Goal: Task Accomplishment & Management: Complete application form

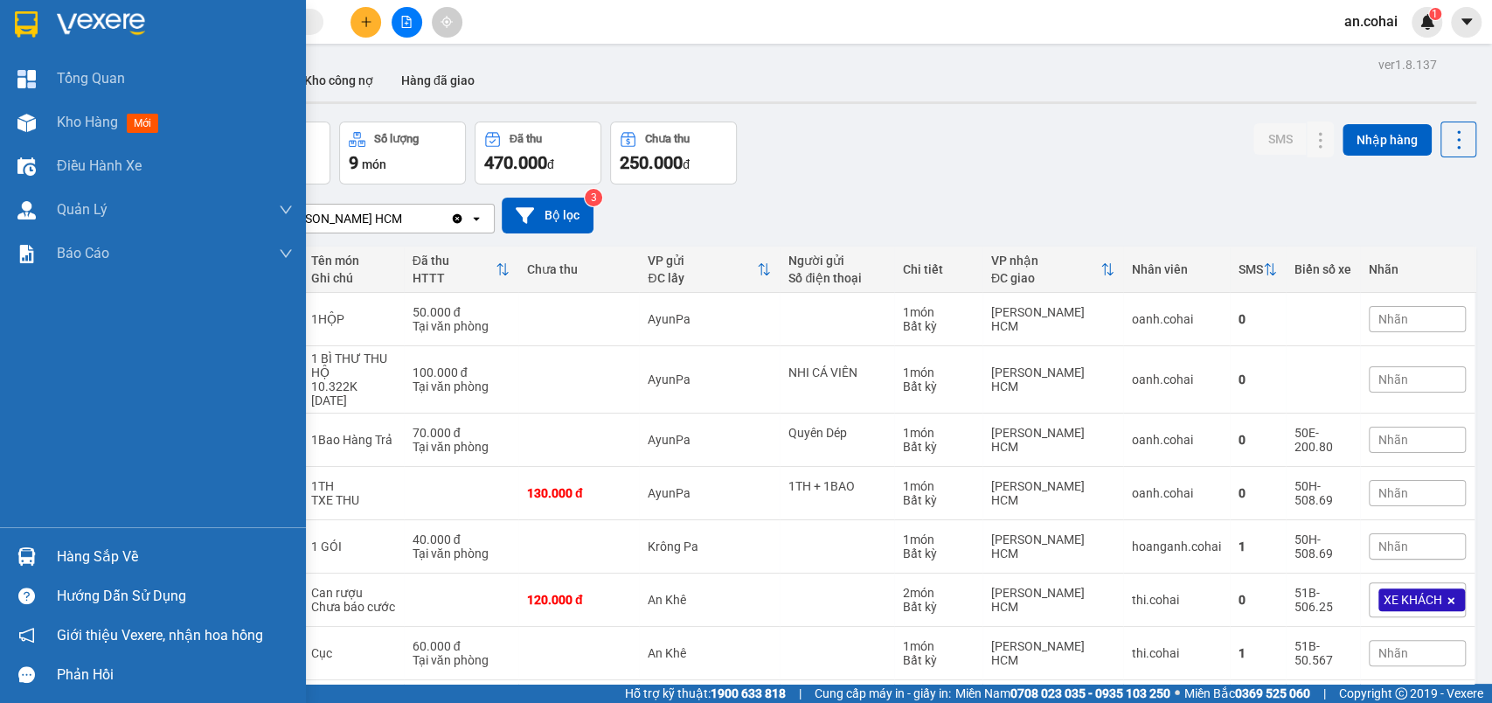
click at [37, 560] on div at bounding box center [26, 556] width 31 height 31
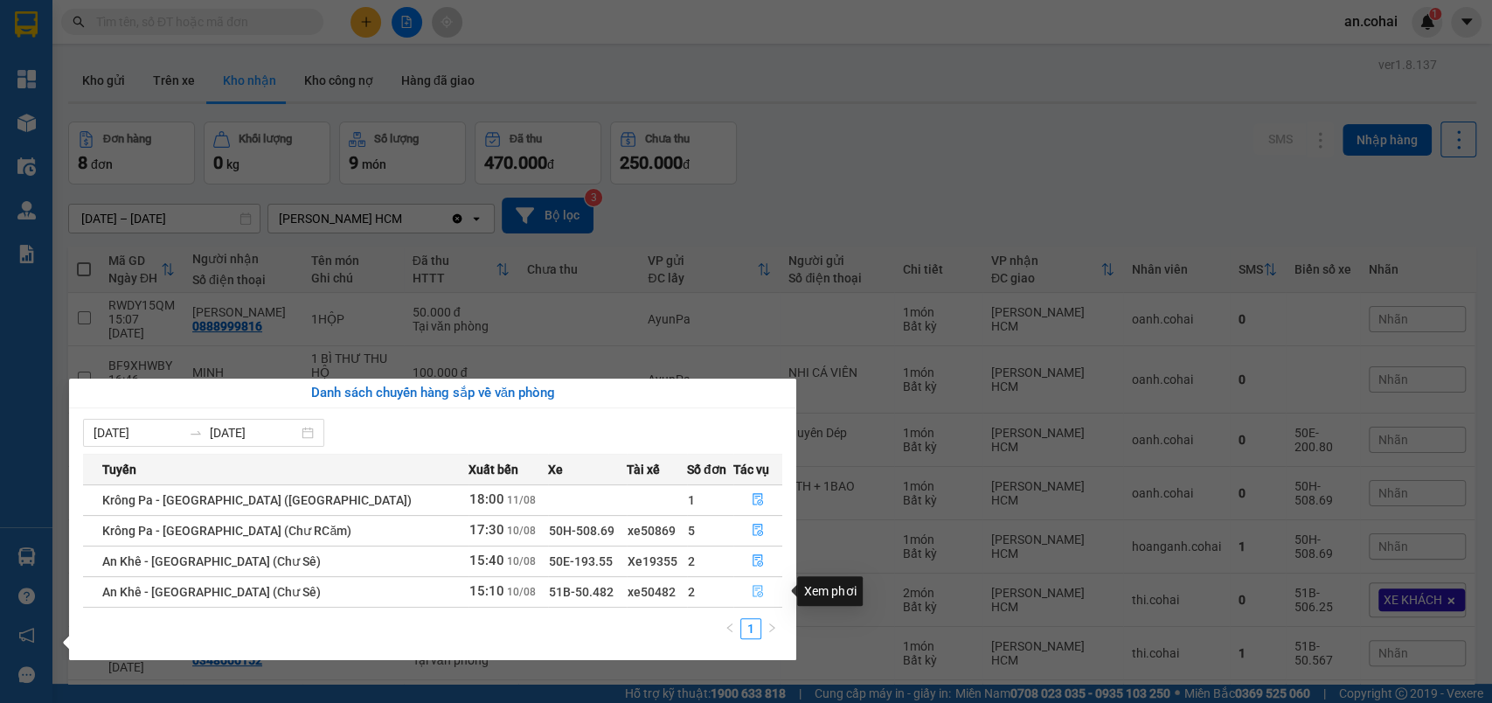
click at [763, 601] on button "button" at bounding box center [757, 592] width 47 height 28
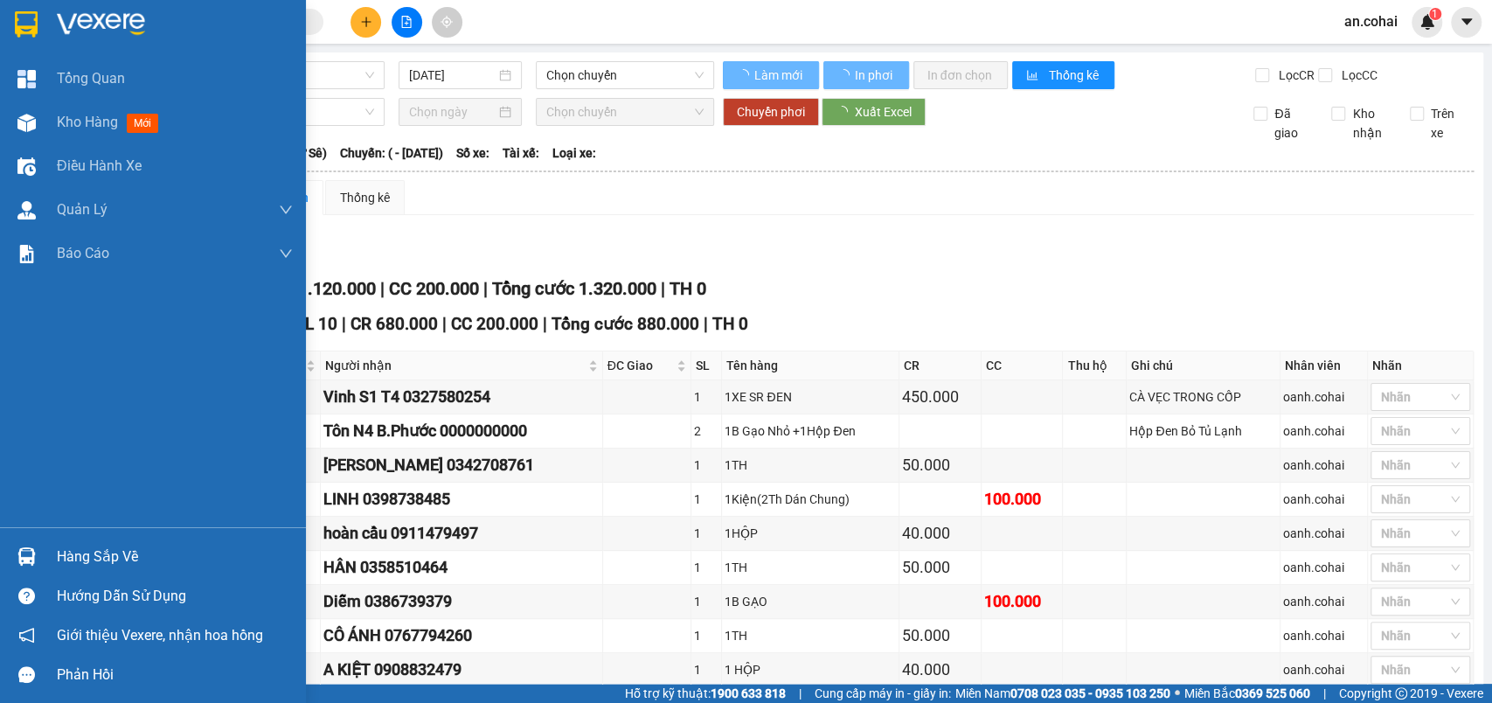
type input "[DATE]"
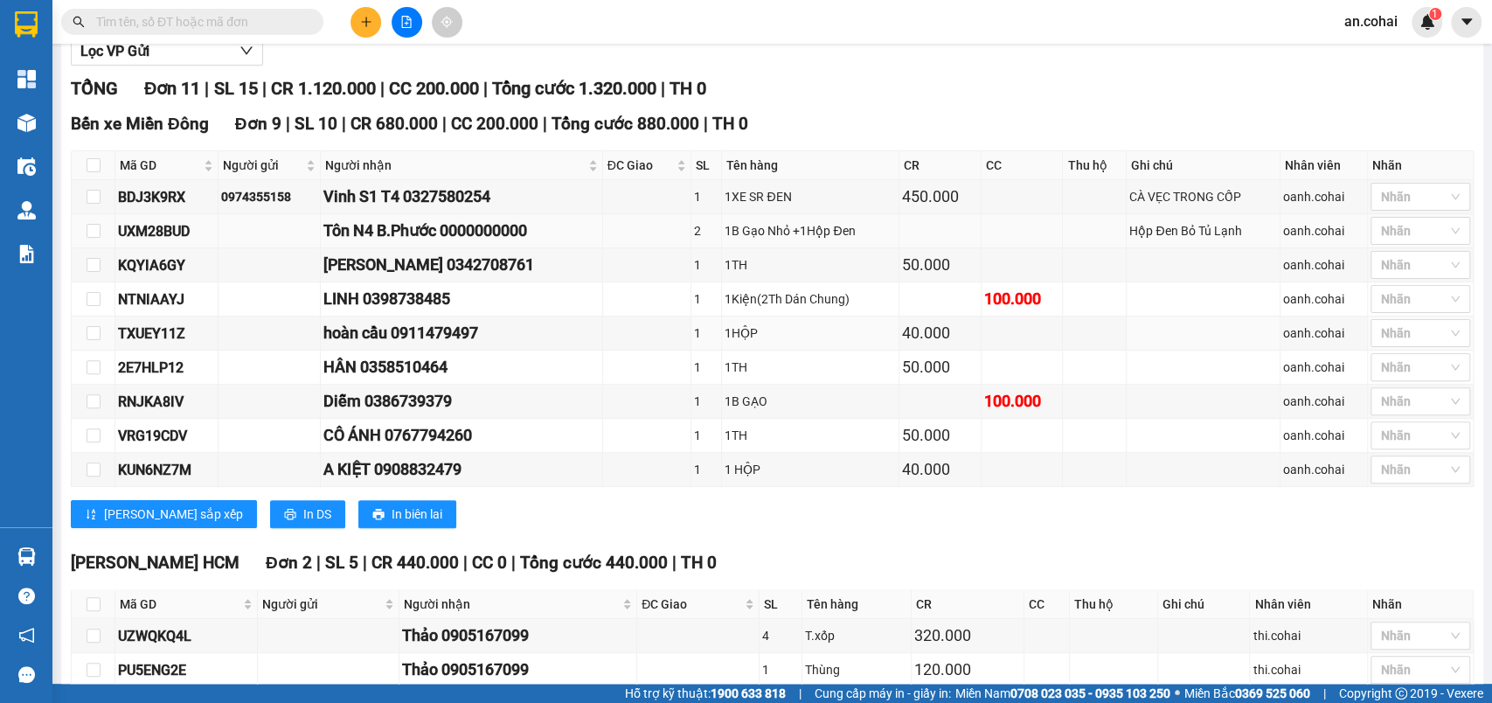
scroll to position [304, 0]
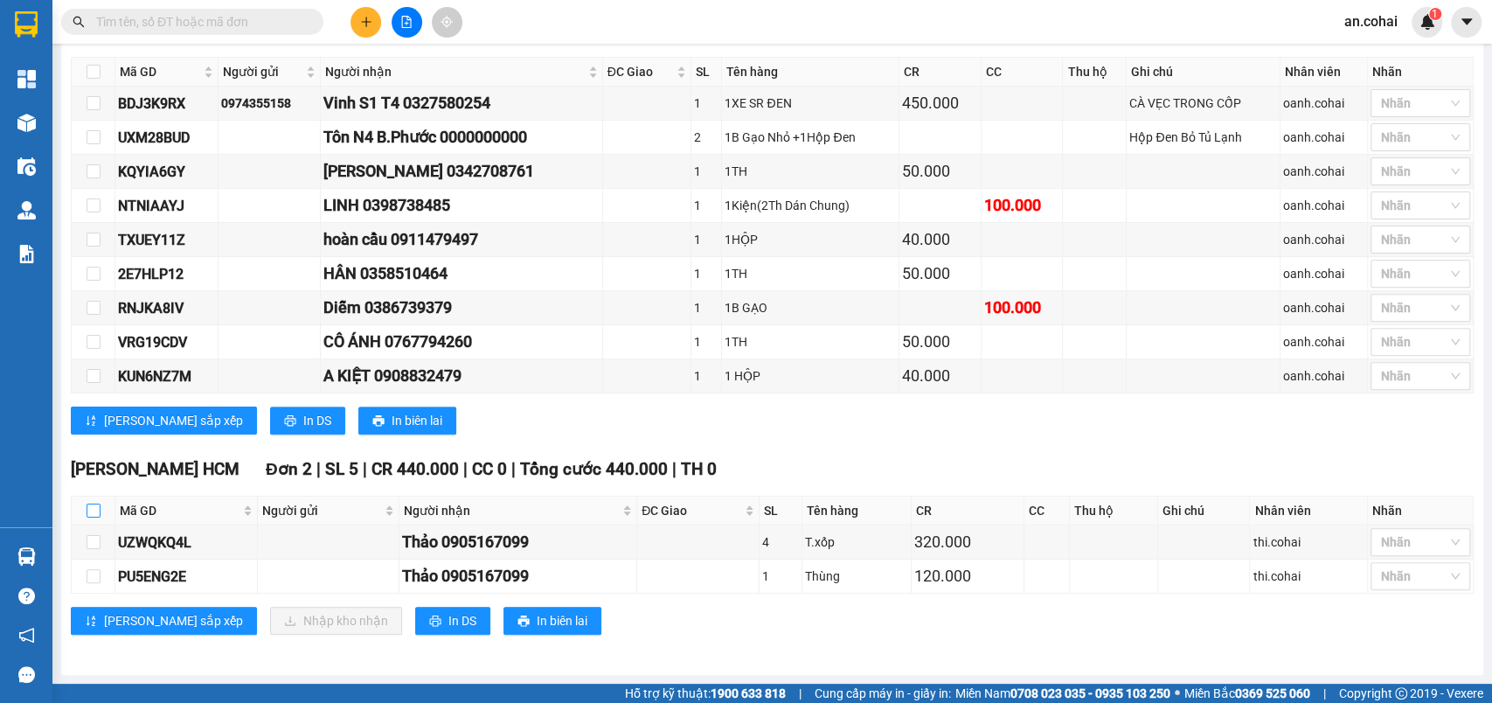
click at [96, 513] on input "checkbox" at bounding box center [94, 511] width 14 height 14
checkbox input "true"
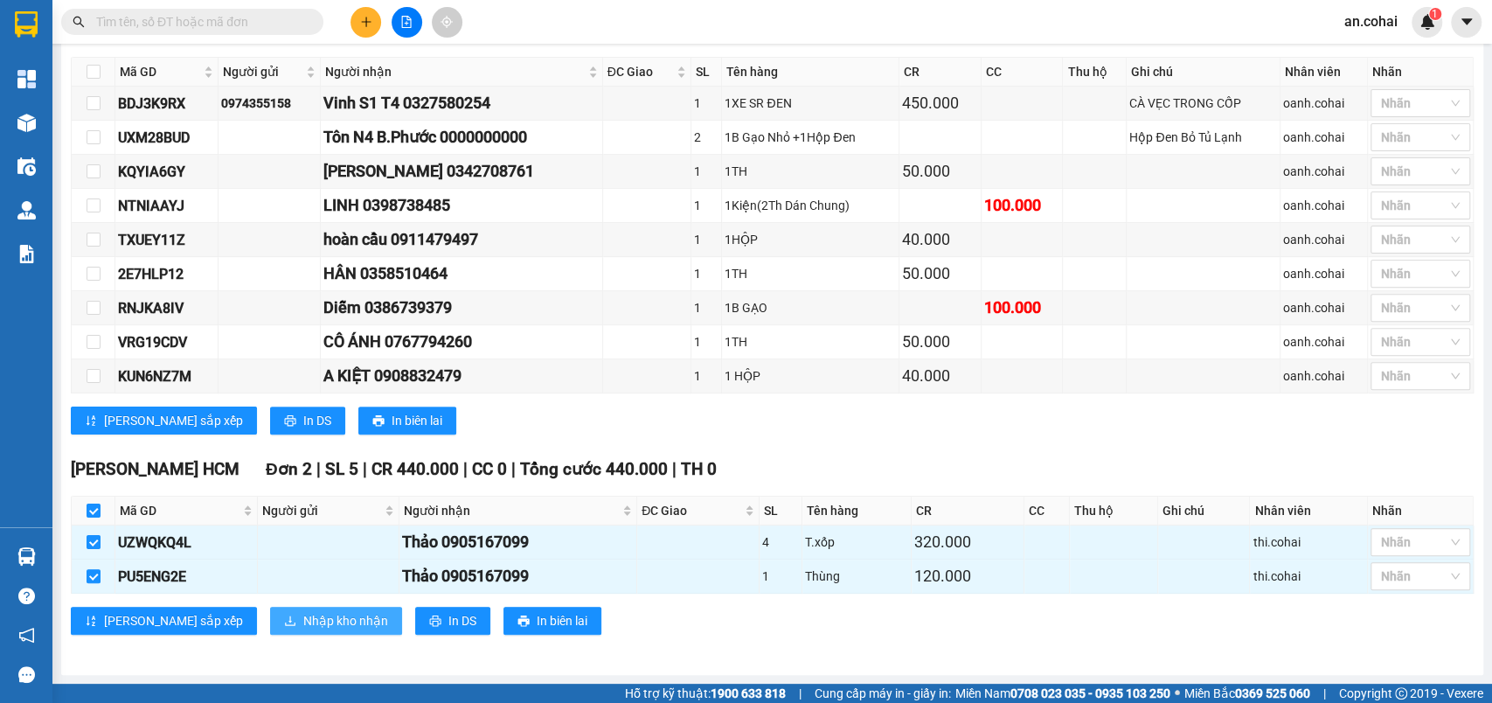
click at [303, 617] on span "Nhập kho nhận" at bounding box center [345, 620] width 85 height 19
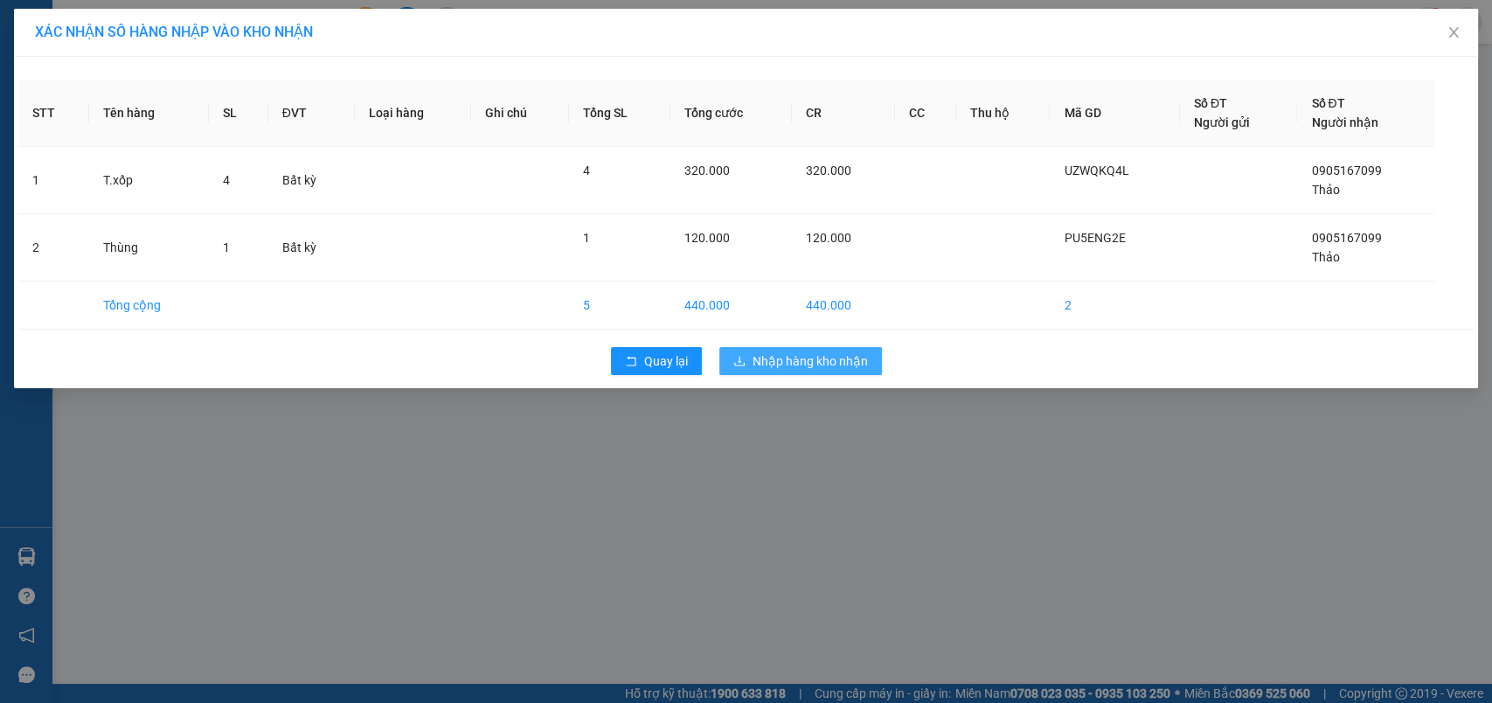
click at [858, 355] on span "Nhập hàng kho nhận" at bounding box center [810, 360] width 115 height 19
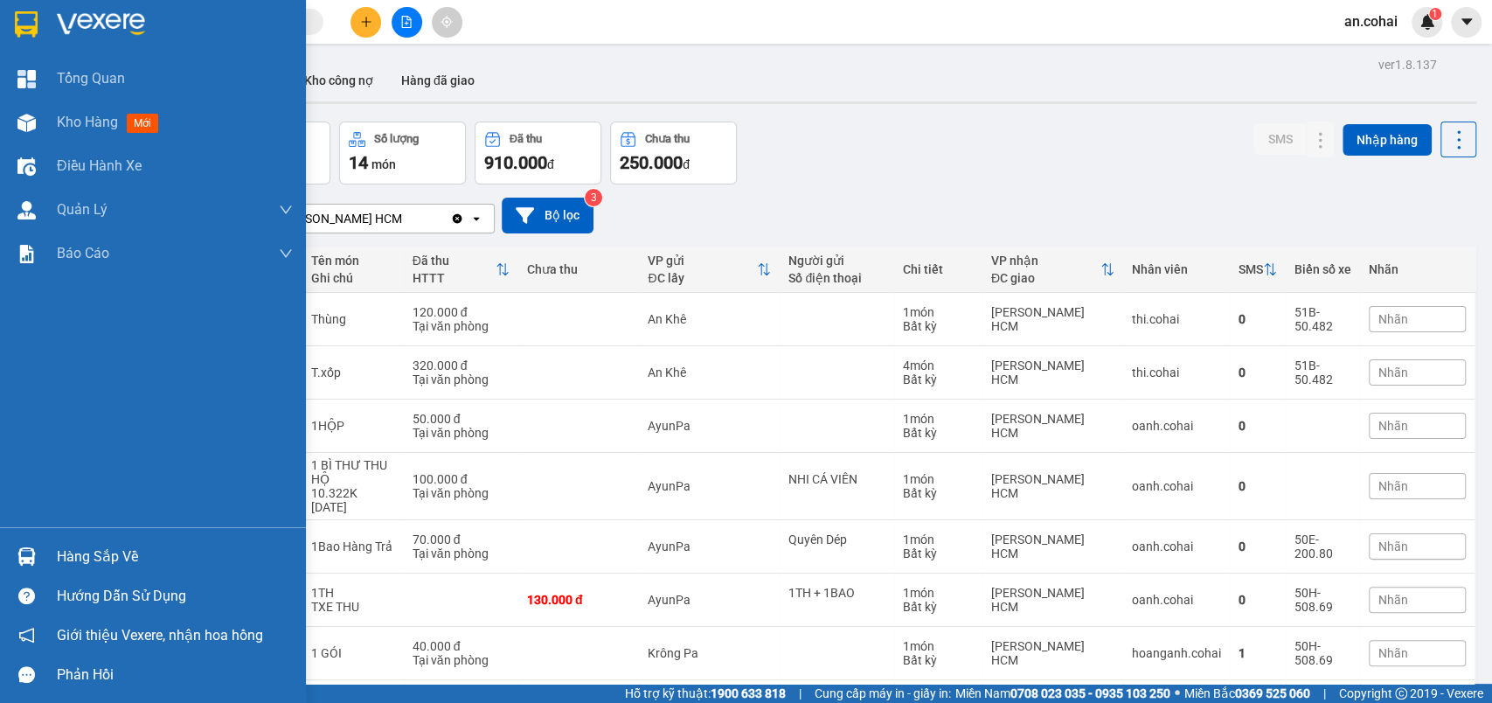
click at [45, 563] on div "Hàng sắp về" at bounding box center [153, 556] width 306 height 39
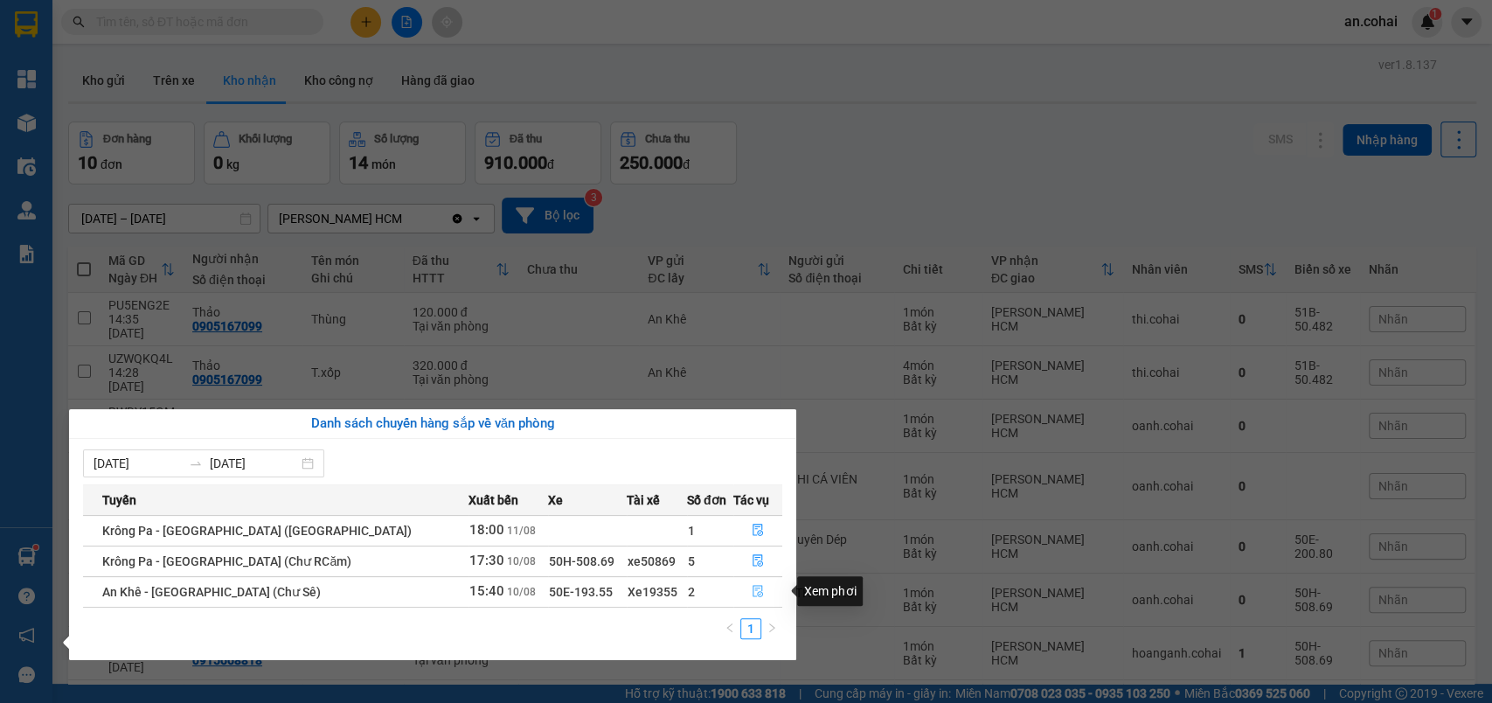
click at [740, 598] on button "button" at bounding box center [757, 592] width 47 height 28
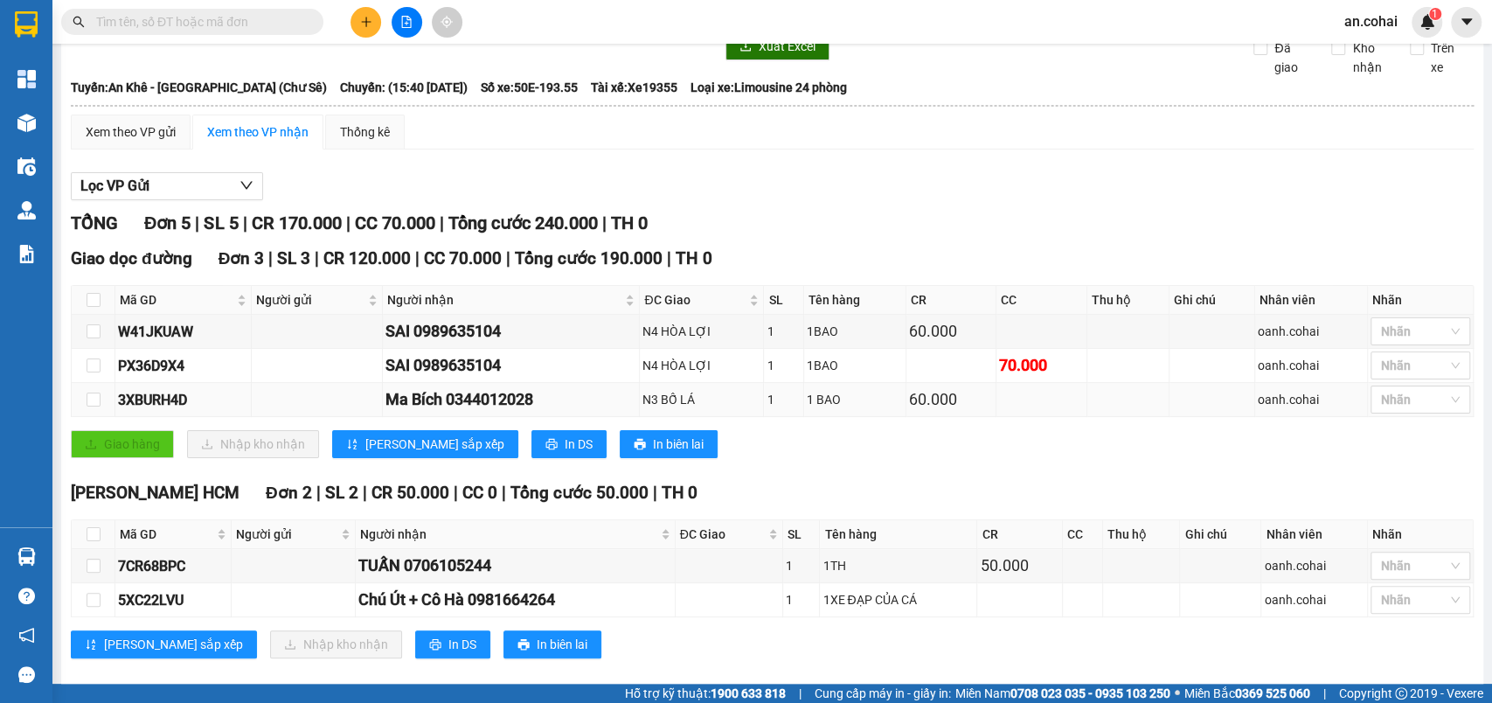
scroll to position [101, 0]
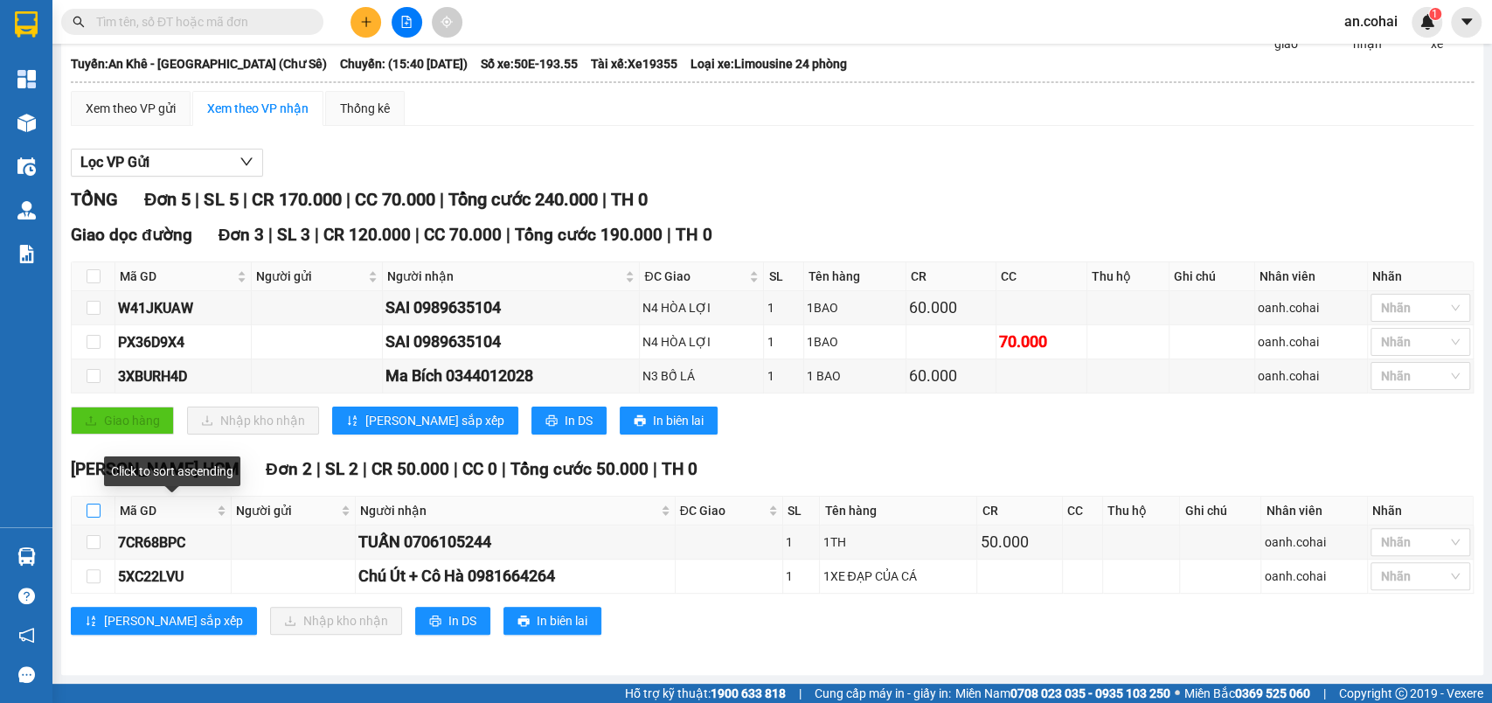
click at [98, 507] on input "checkbox" at bounding box center [94, 511] width 14 height 14
checkbox input "true"
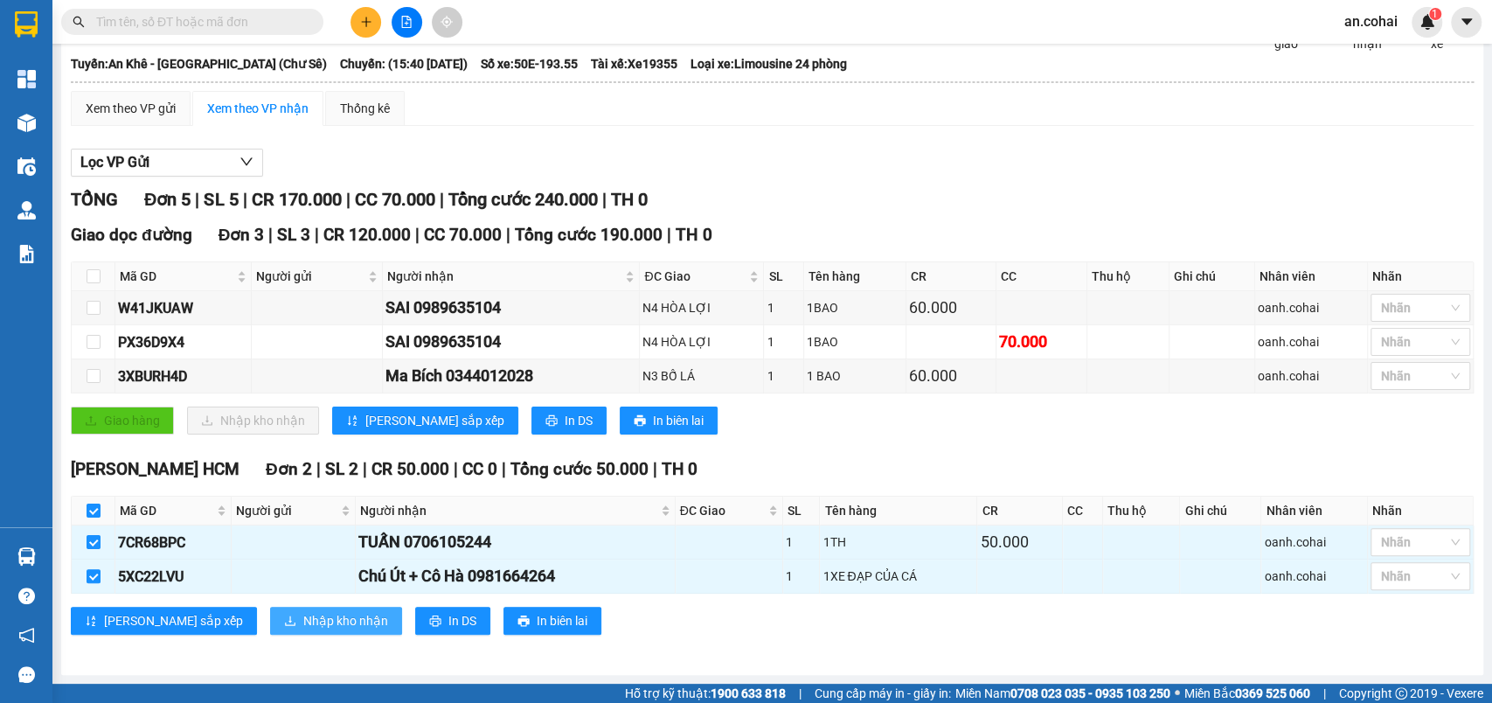
click at [309, 618] on span "Nhập kho nhận" at bounding box center [345, 620] width 85 height 19
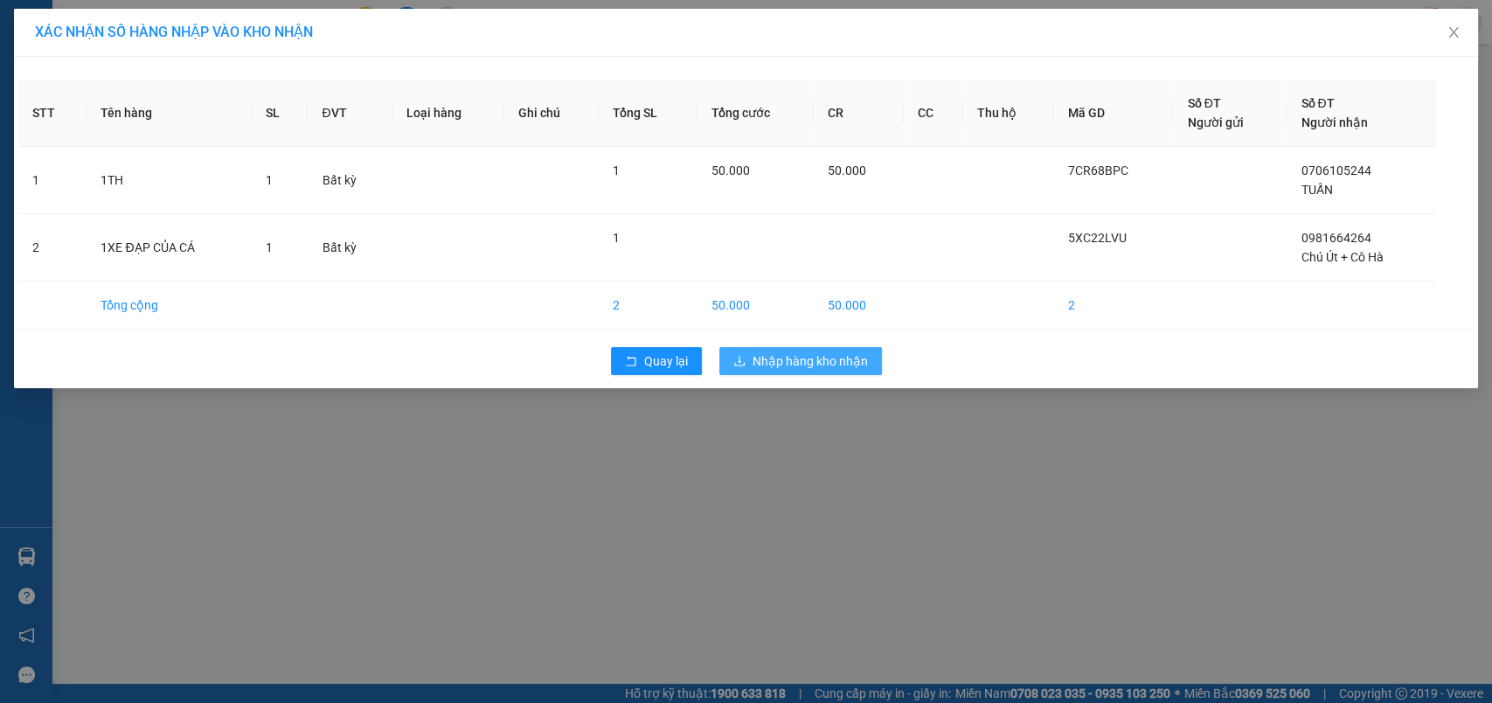
click at [826, 362] on span "Nhập hàng kho nhận" at bounding box center [810, 360] width 115 height 19
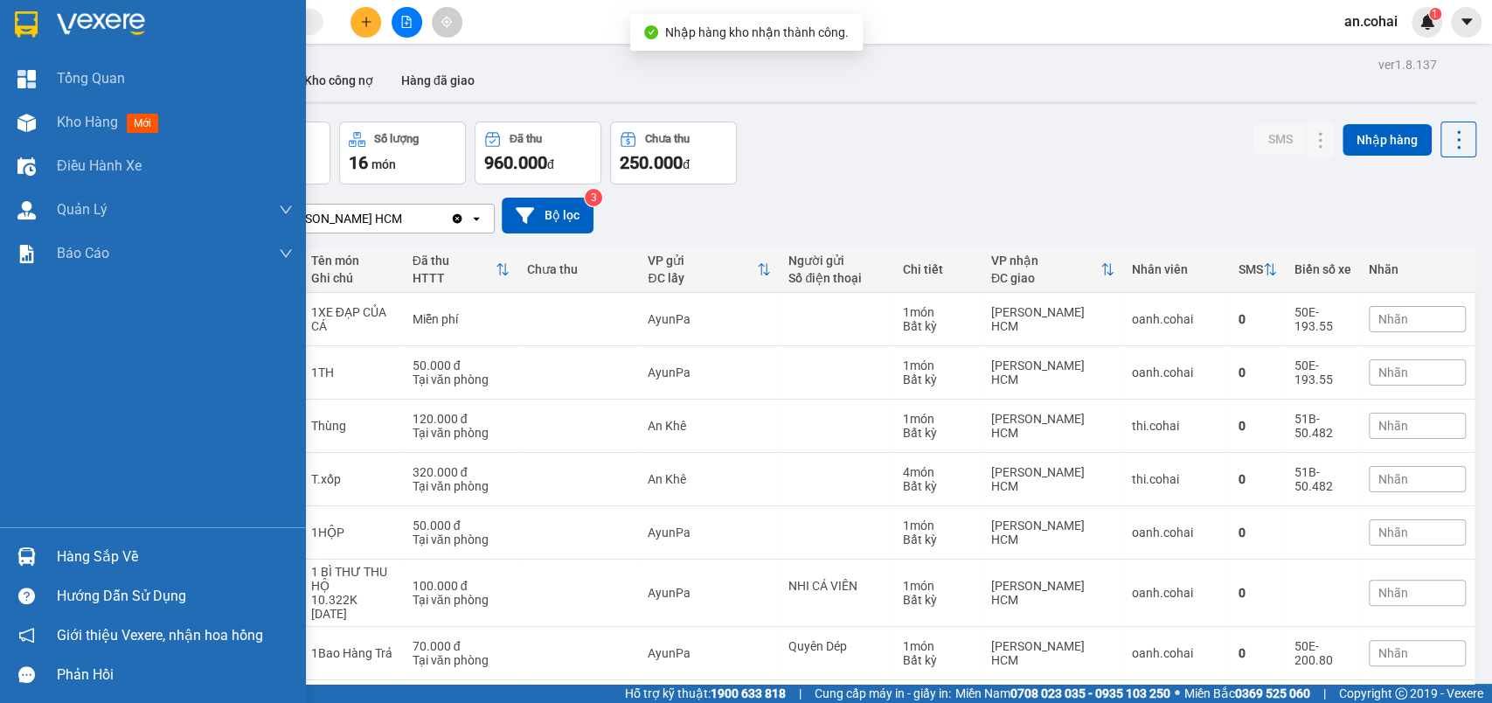
click at [29, 558] on img at bounding box center [26, 556] width 18 height 18
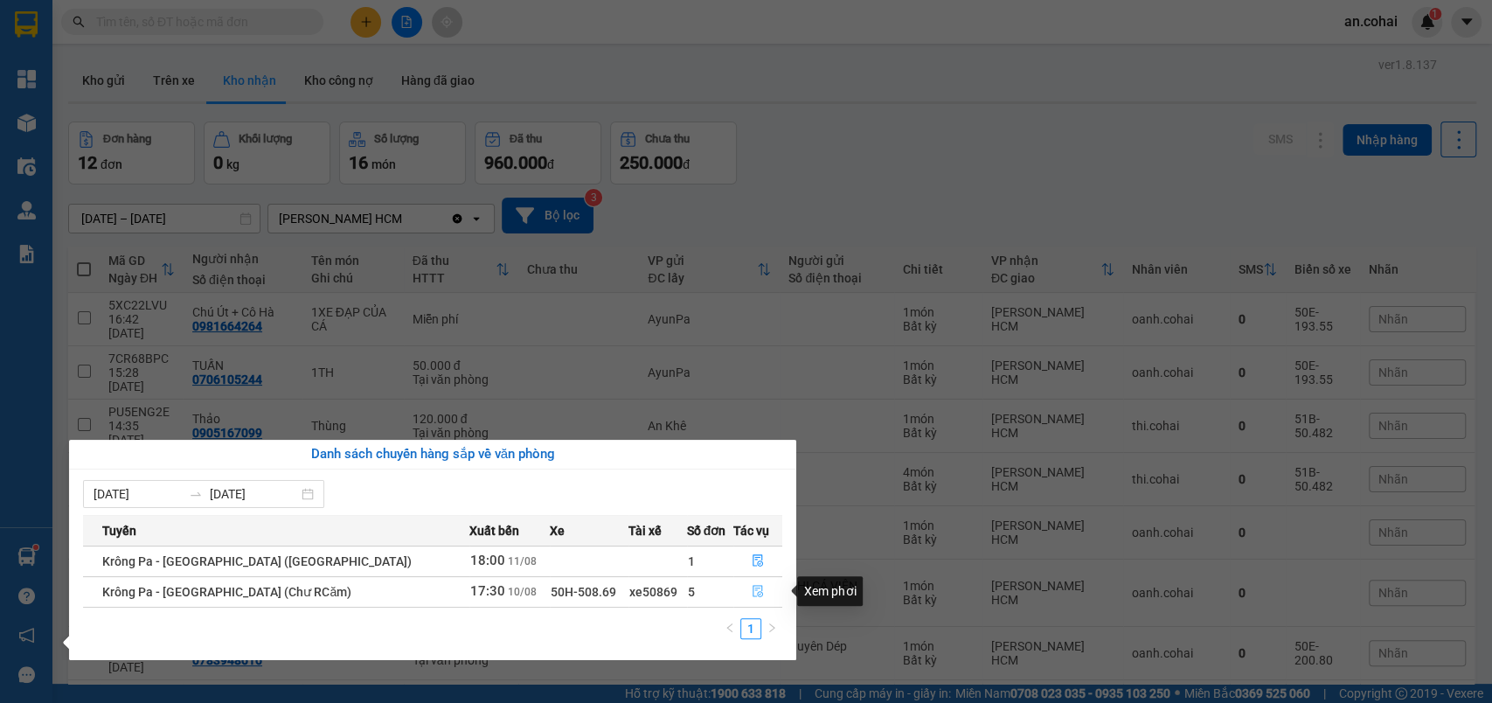
click at [755, 585] on icon "file-done" at bounding box center [758, 591] width 12 height 12
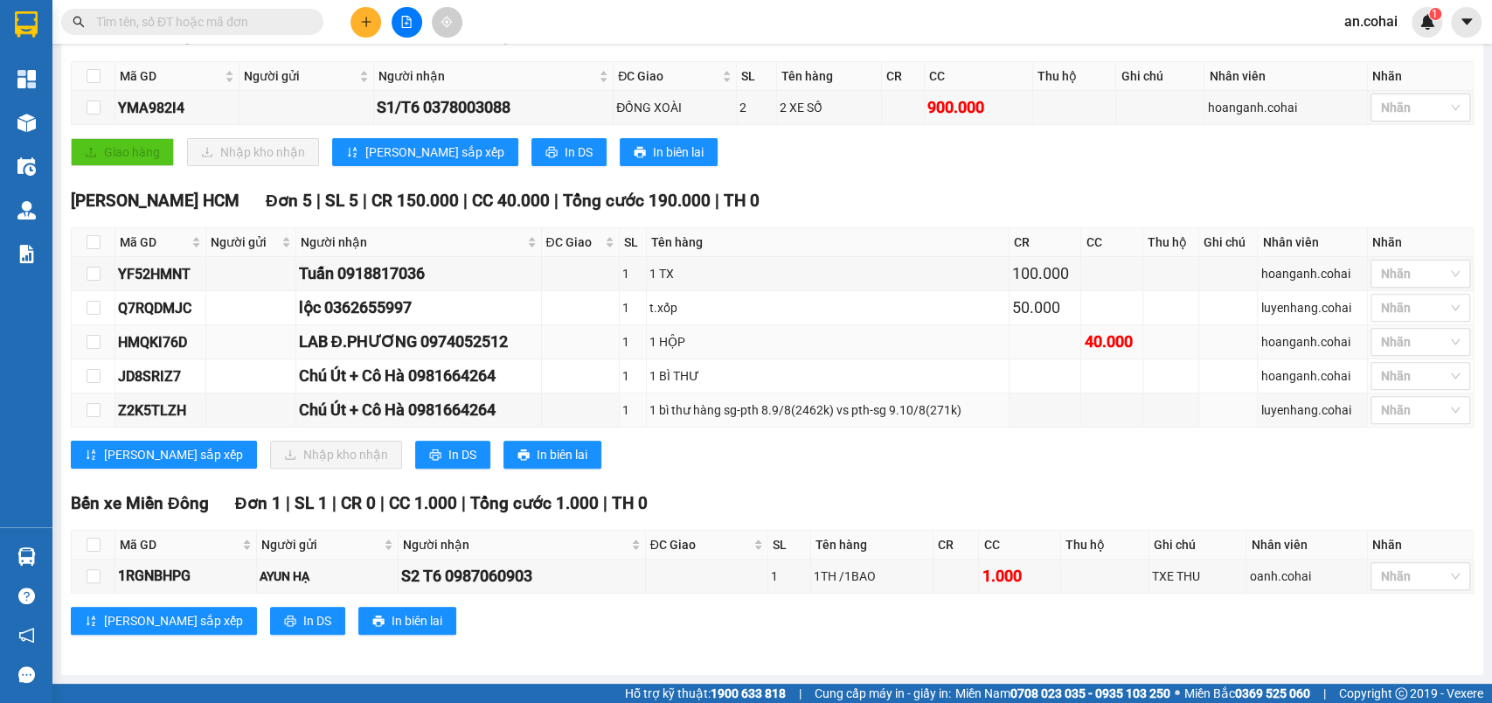
scroll to position [301, 0]
click at [88, 252] on label at bounding box center [94, 242] width 14 height 19
click at [88, 249] on input "checkbox" at bounding box center [94, 242] width 14 height 14
checkbox input "true"
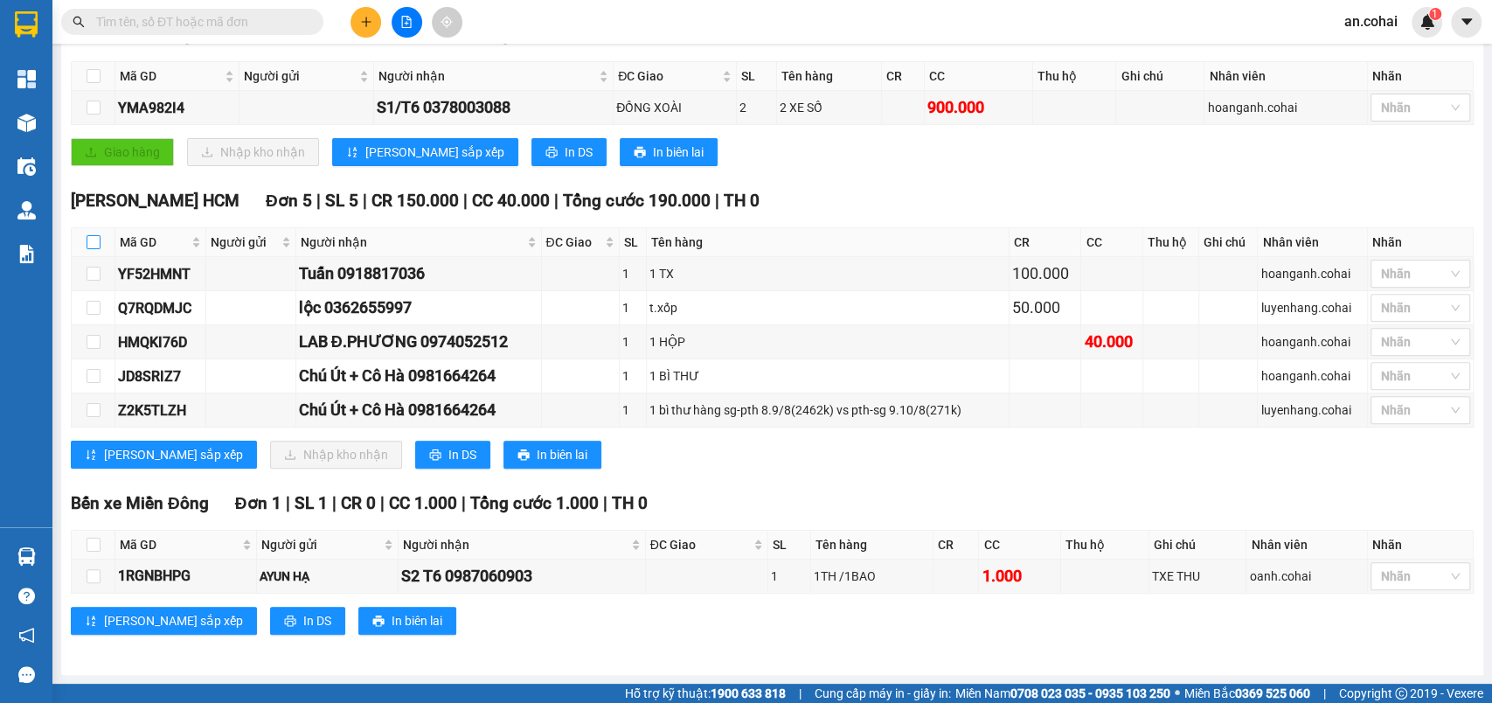
checkbox input "true"
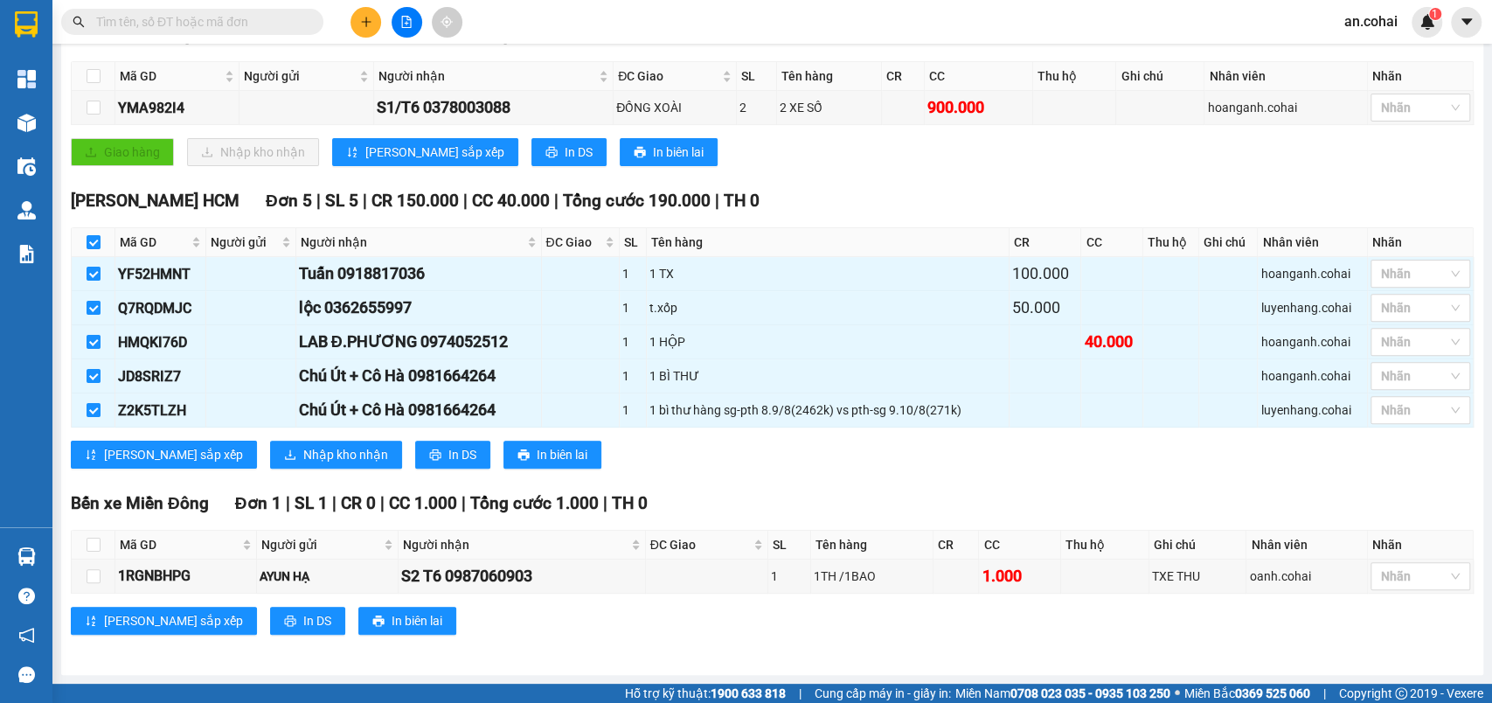
click at [269, 483] on div "TỔNG Đơn 7 | SL 8 | CR 150.000 | CC 941.000 | Tổng cước 1.091.000 | TH 0 Giao d…" at bounding box center [772, 321] width 1403 height 670
click at [273, 472] on div "[PERSON_NAME] HCM Đơn 5 | SL 5 | CR 150.000 | CC 40.000 | Tổng cước 190.000 | T…" at bounding box center [772, 335] width 1403 height 294
click at [307, 462] on span "Nhập kho nhận" at bounding box center [345, 454] width 85 height 19
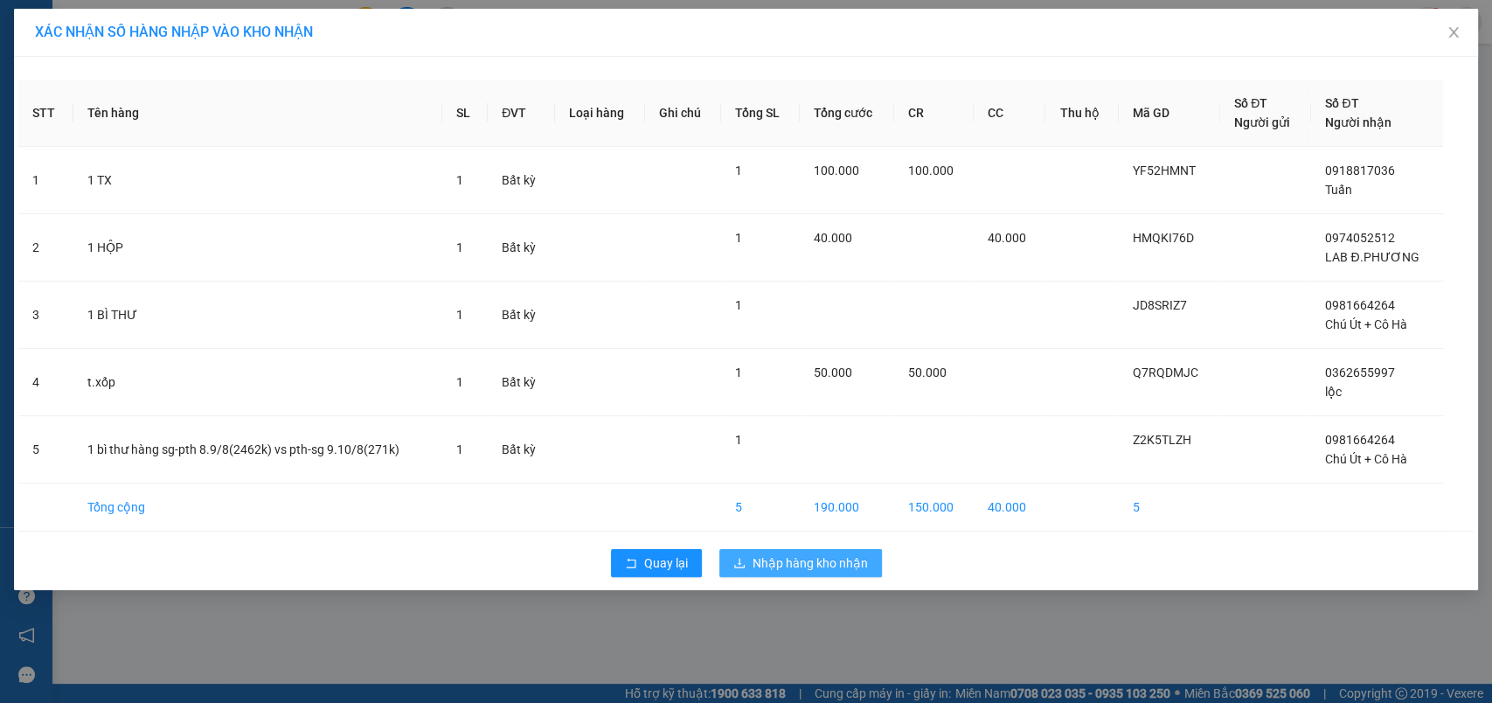
click at [791, 569] on span "Nhập hàng kho nhận" at bounding box center [810, 562] width 115 height 19
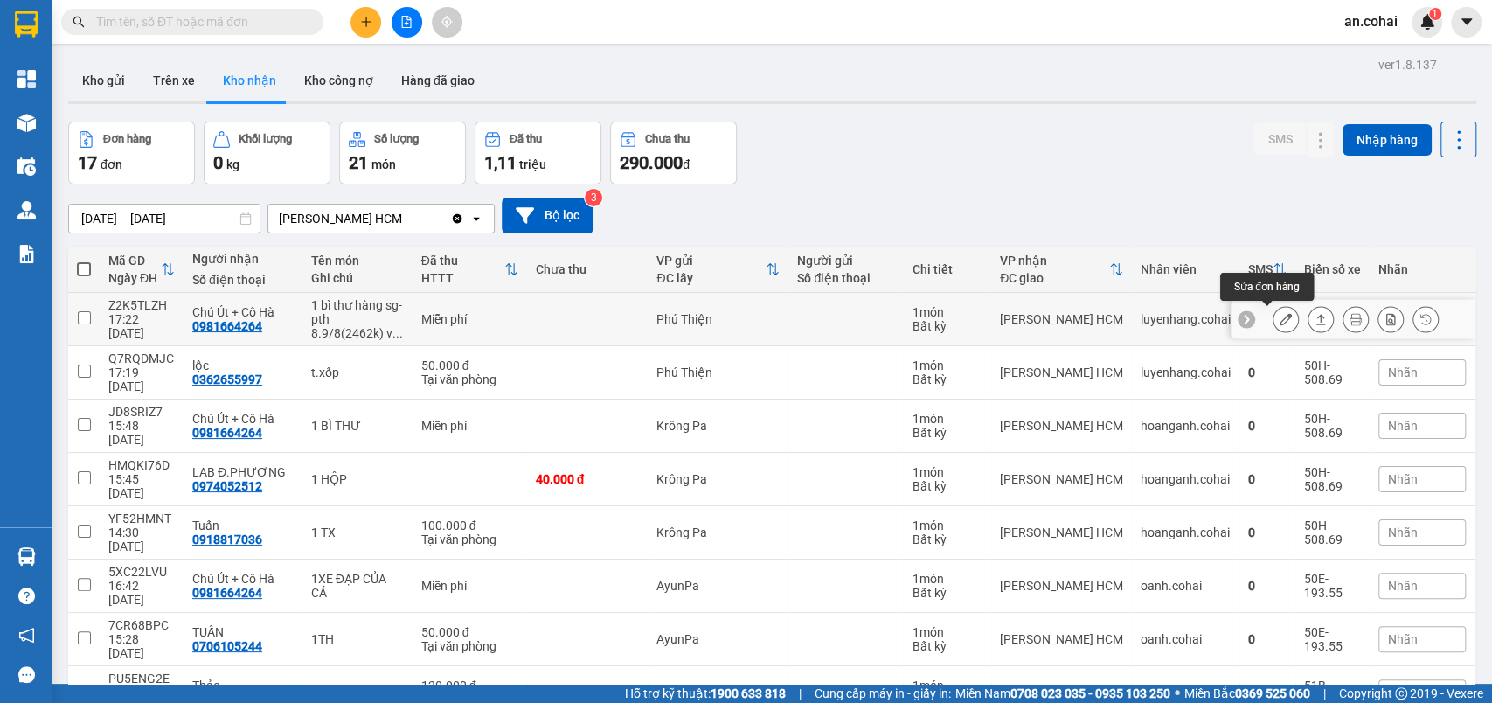
click at [1310, 324] on button at bounding box center [1321, 319] width 24 height 31
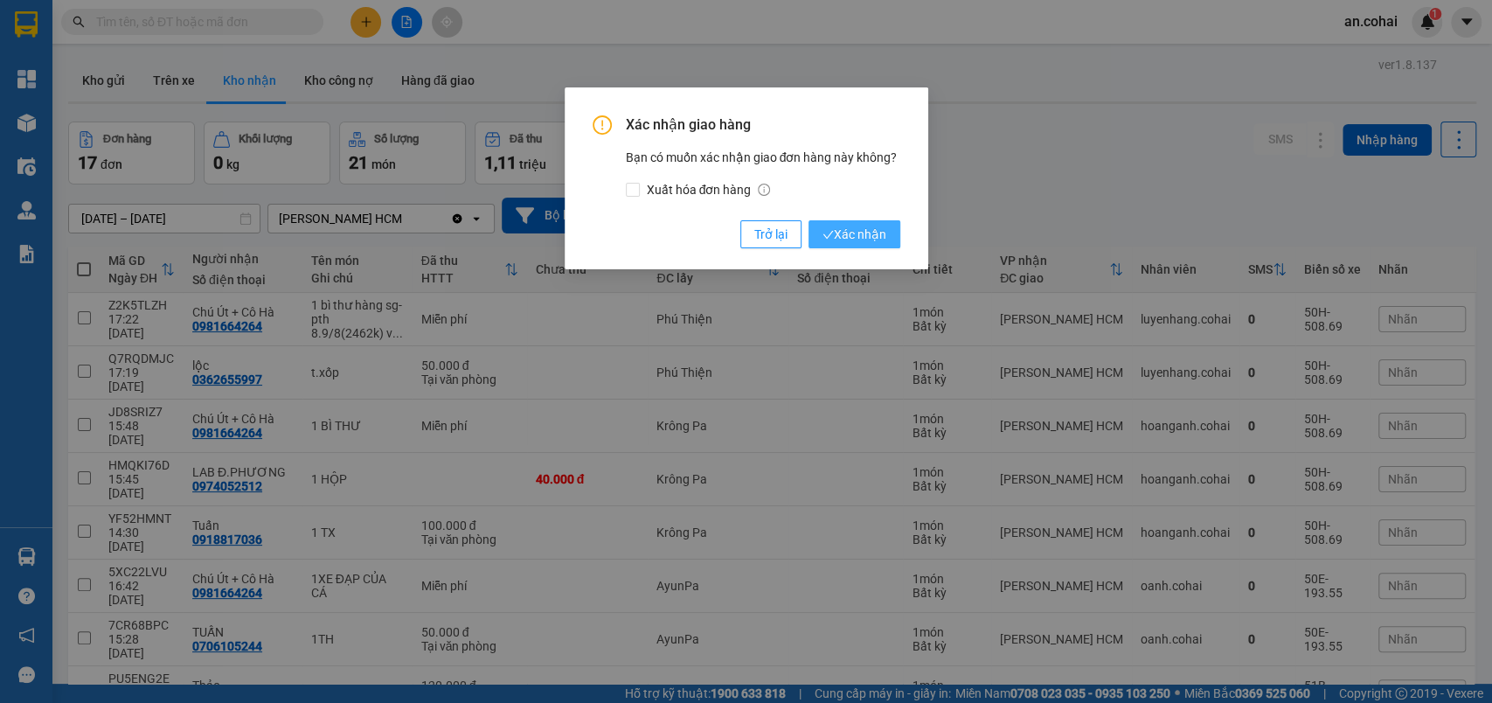
click at [861, 228] on span "Xác nhận" at bounding box center [855, 234] width 64 height 19
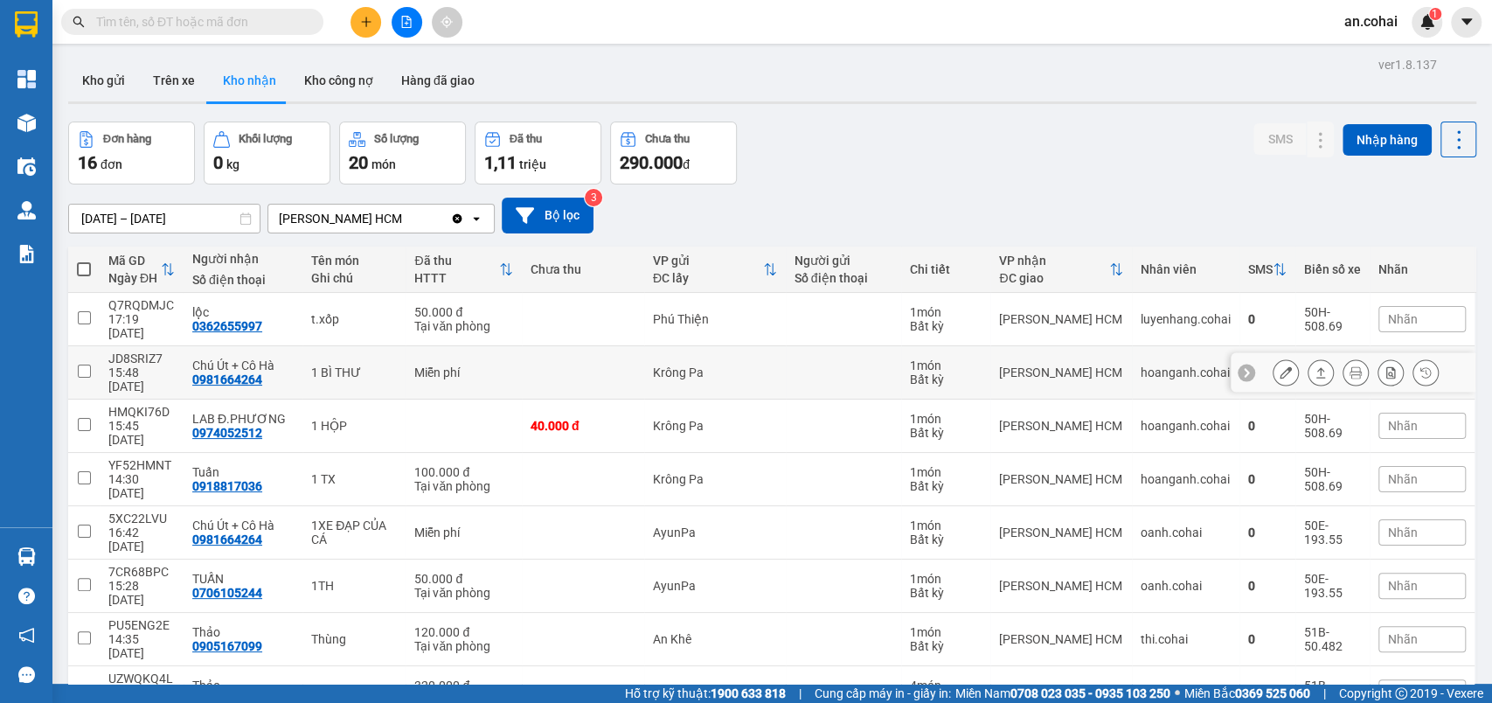
click at [1311, 358] on button at bounding box center [1321, 373] width 24 height 31
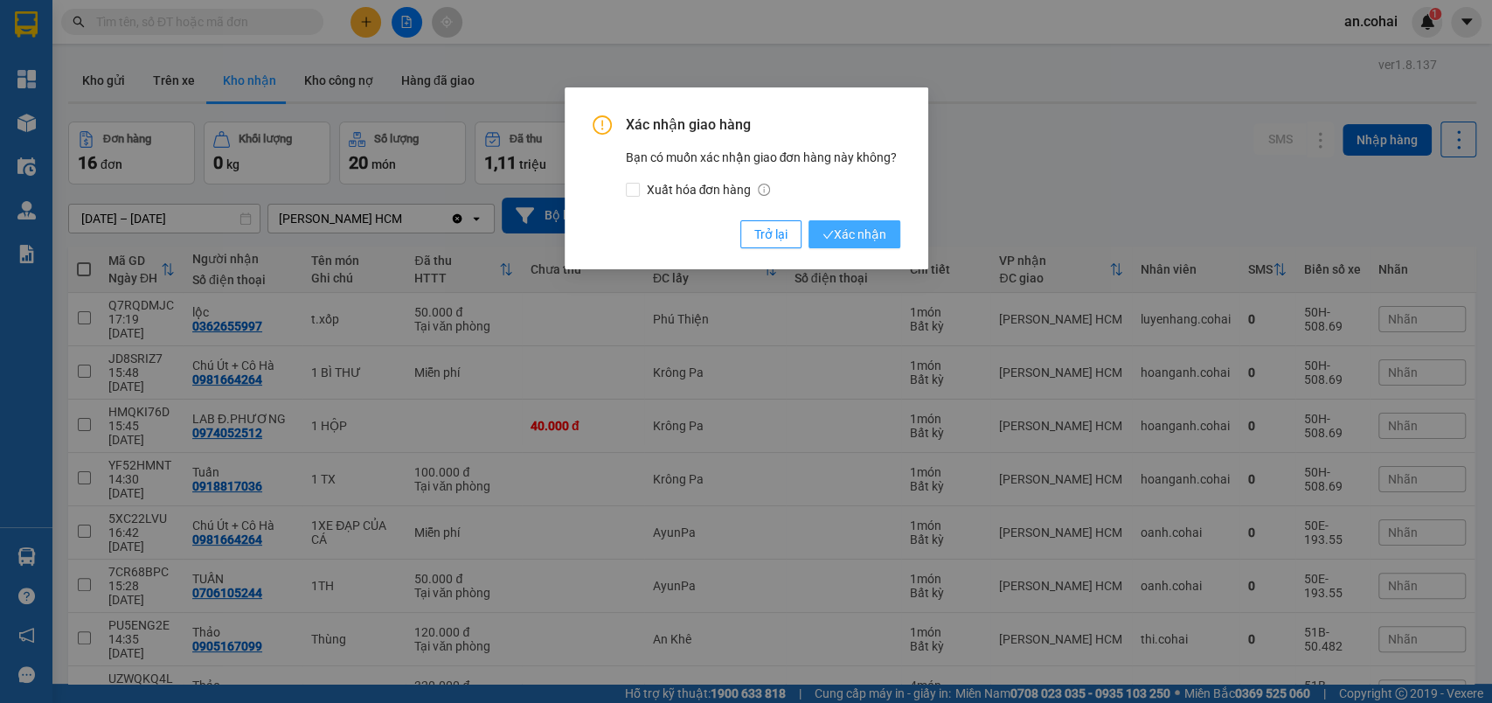
click at [856, 231] on span "Xác nhận" at bounding box center [855, 234] width 64 height 19
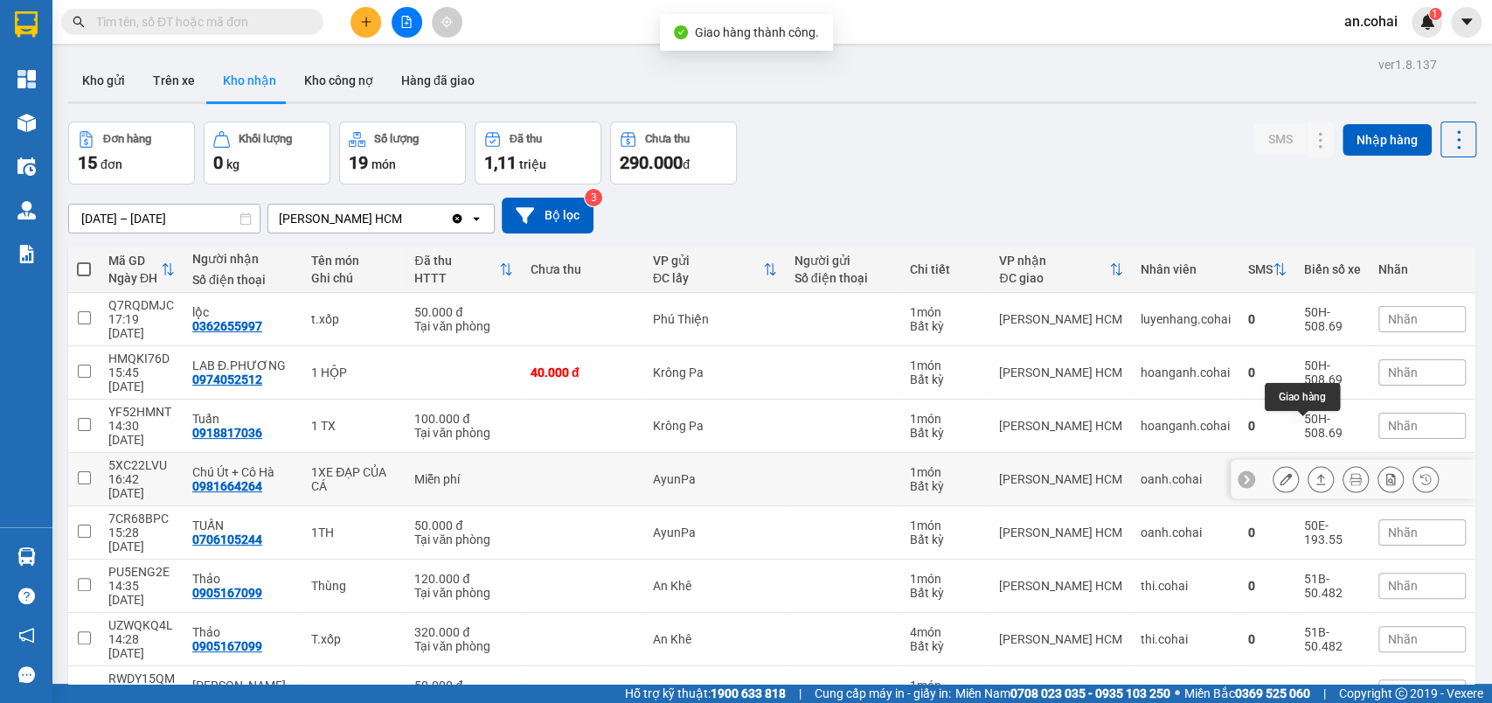
click at [1317, 474] on icon at bounding box center [1322, 479] width 10 height 10
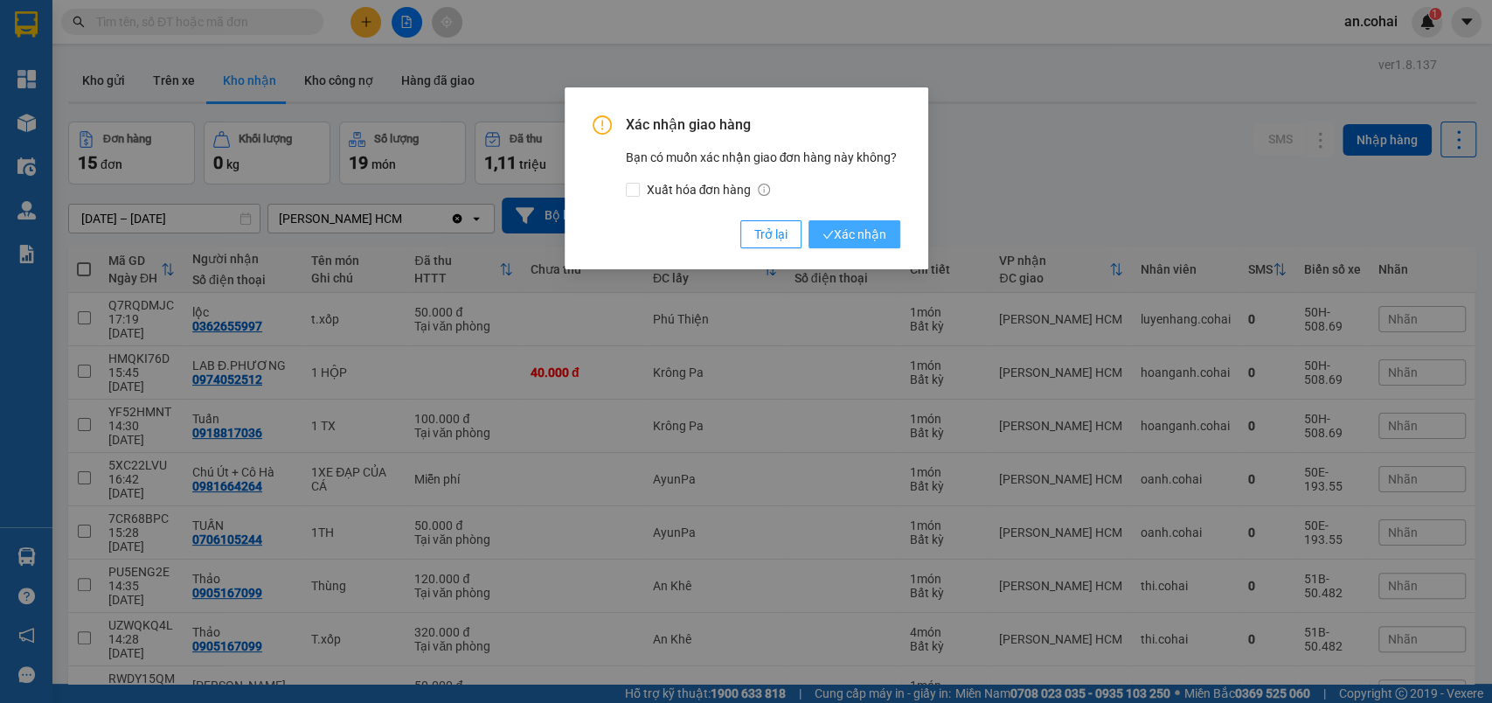
click at [858, 234] on span "Xác nhận" at bounding box center [855, 234] width 64 height 19
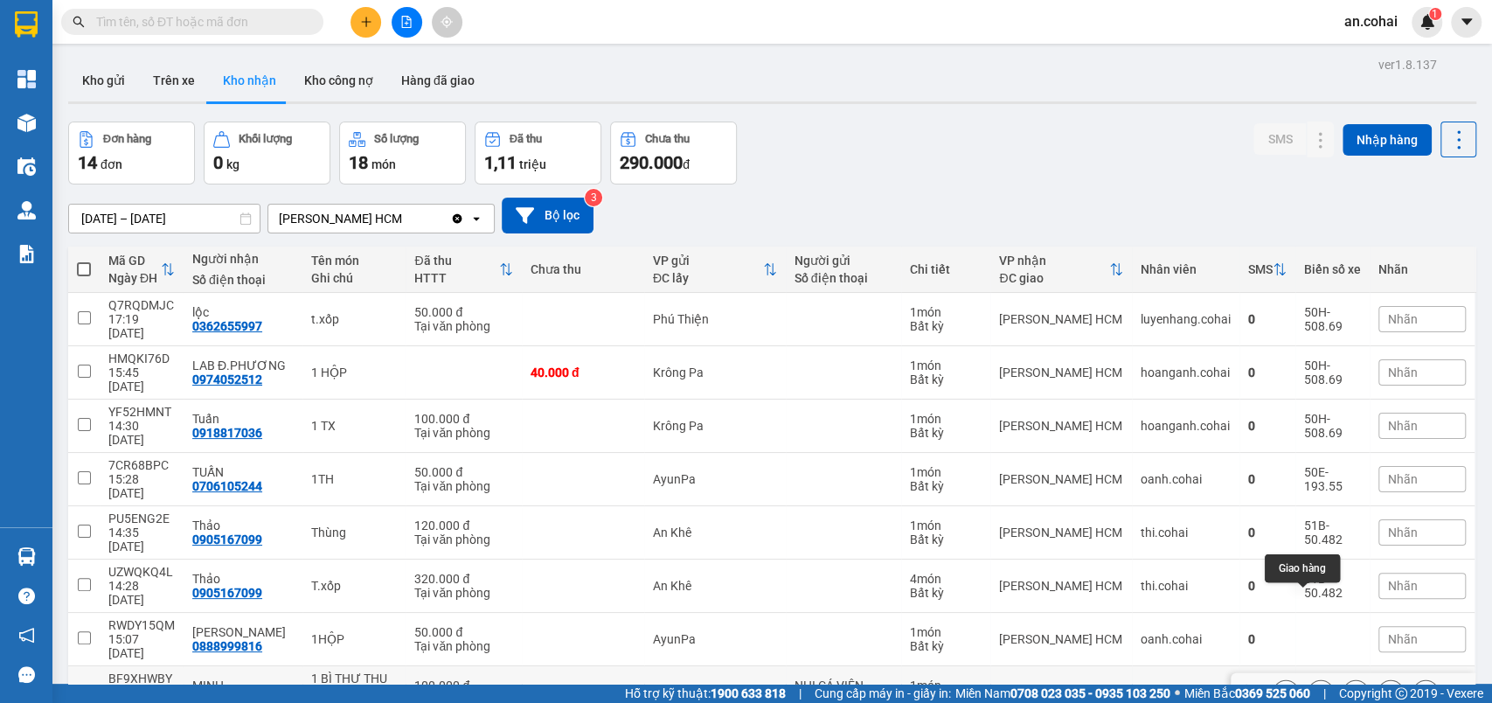
click at [1315, 686] on icon at bounding box center [1321, 692] width 12 height 12
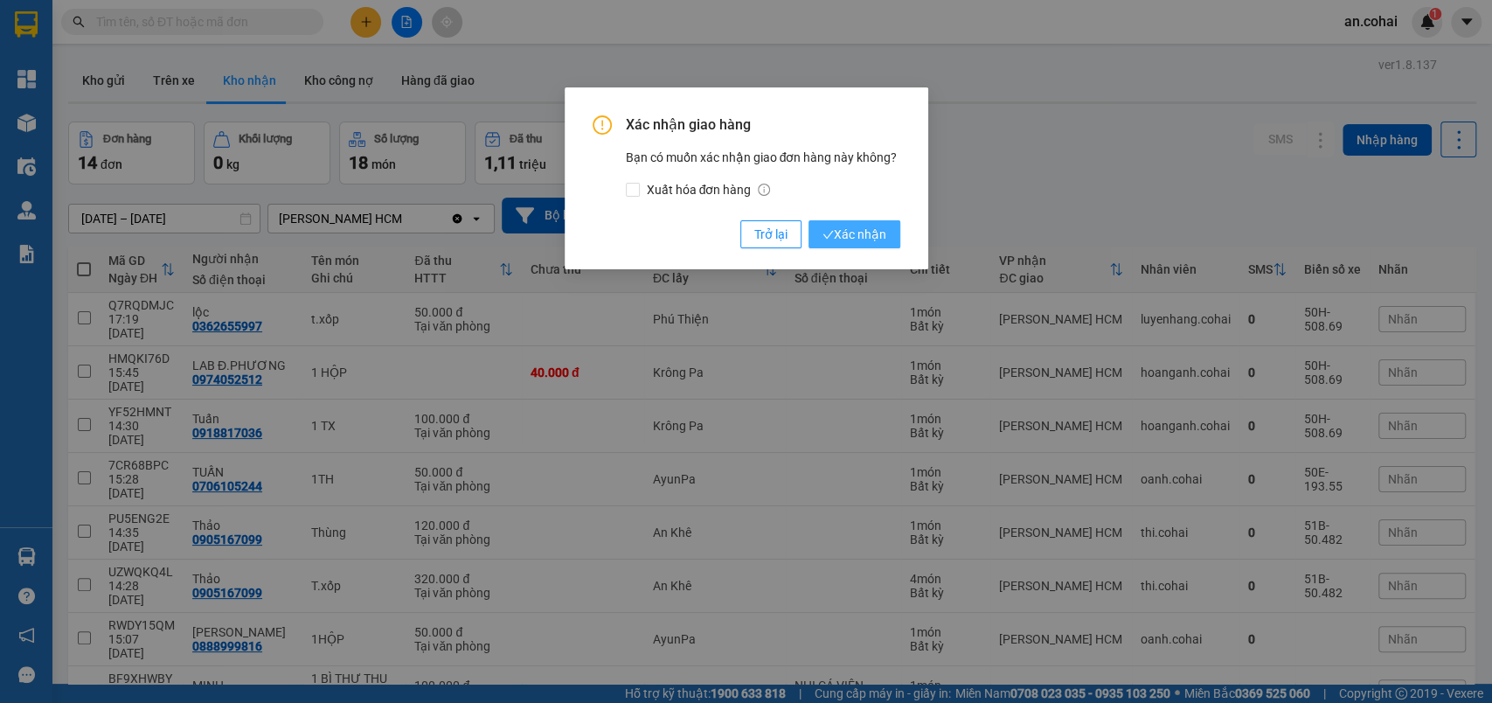
click at [879, 238] on span "Xác nhận" at bounding box center [855, 234] width 64 height 19
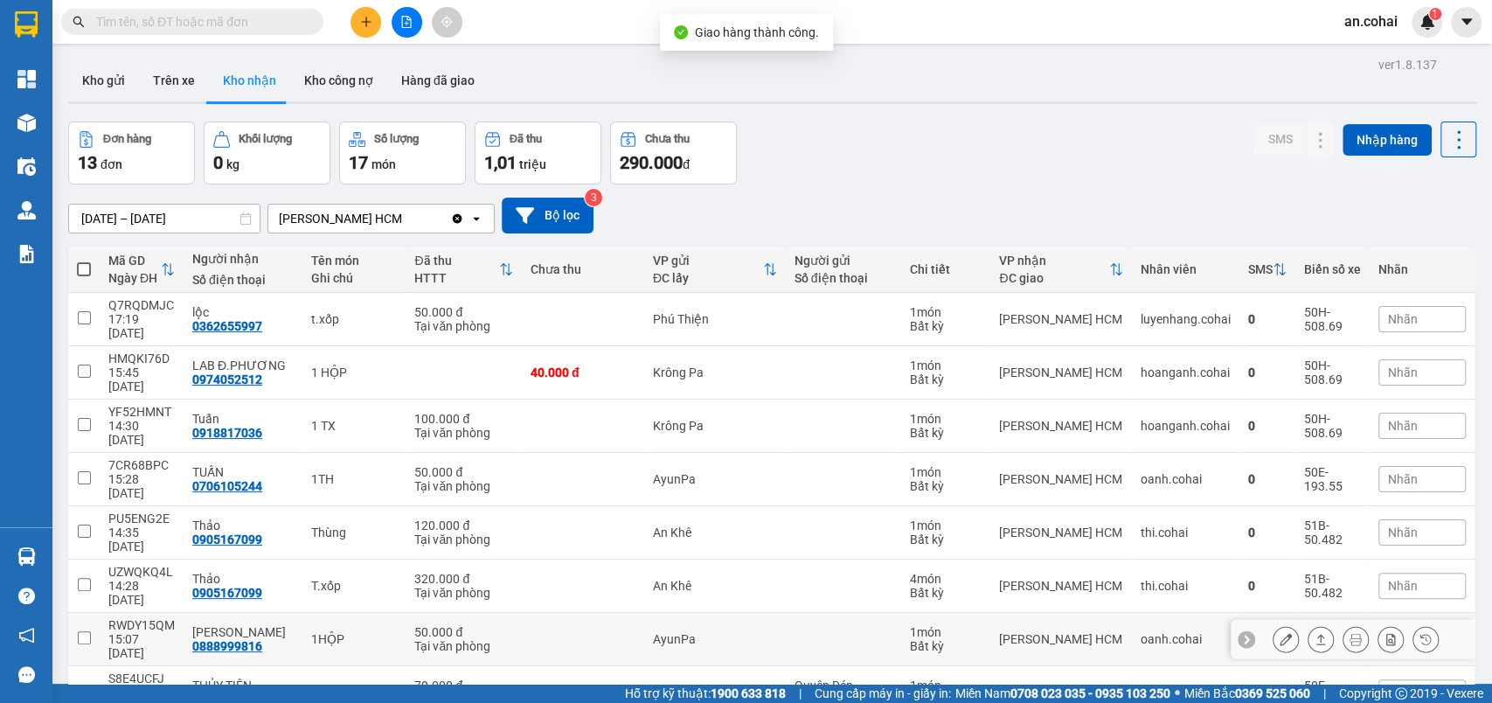
scroll to position [80, 0]
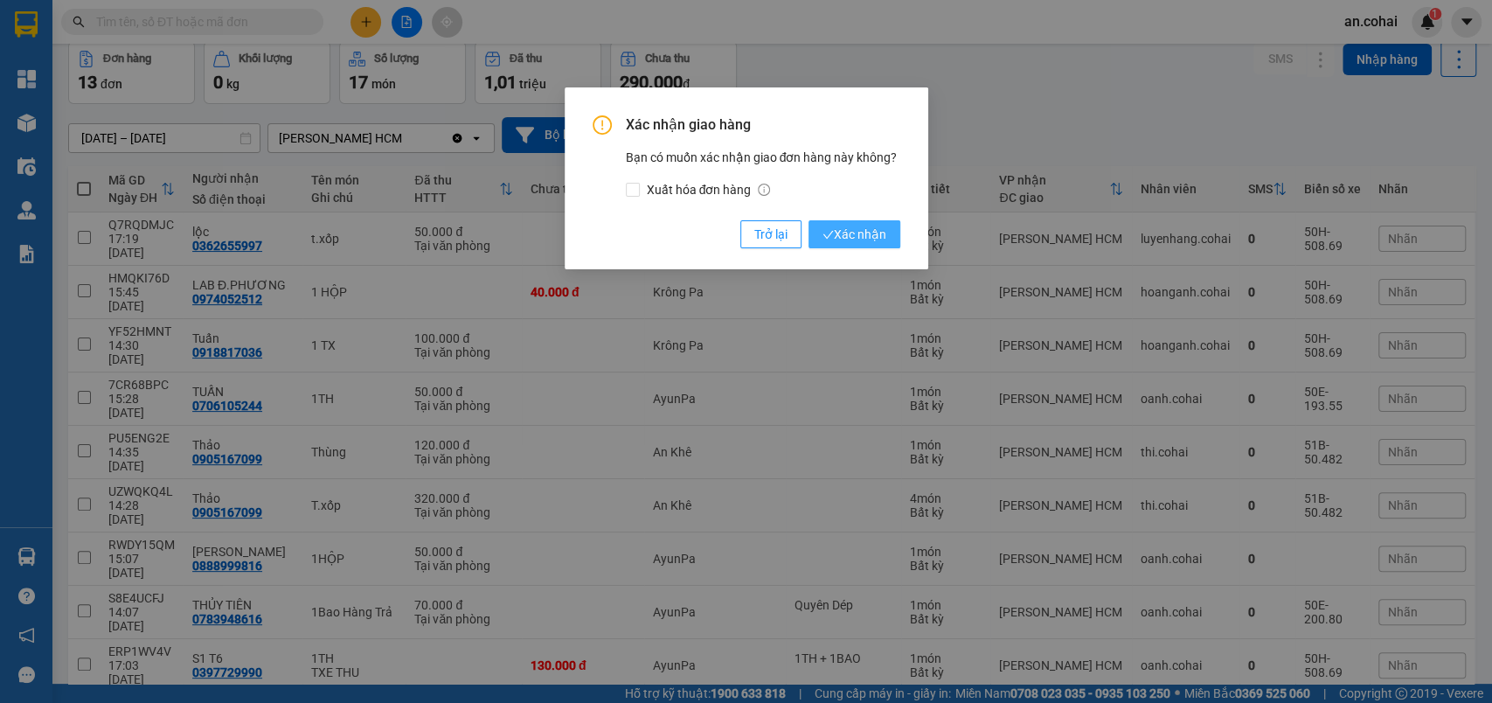
click at [858, 240] on span "Xác nhận" at bounding box center [855, 234] width 64 height 19
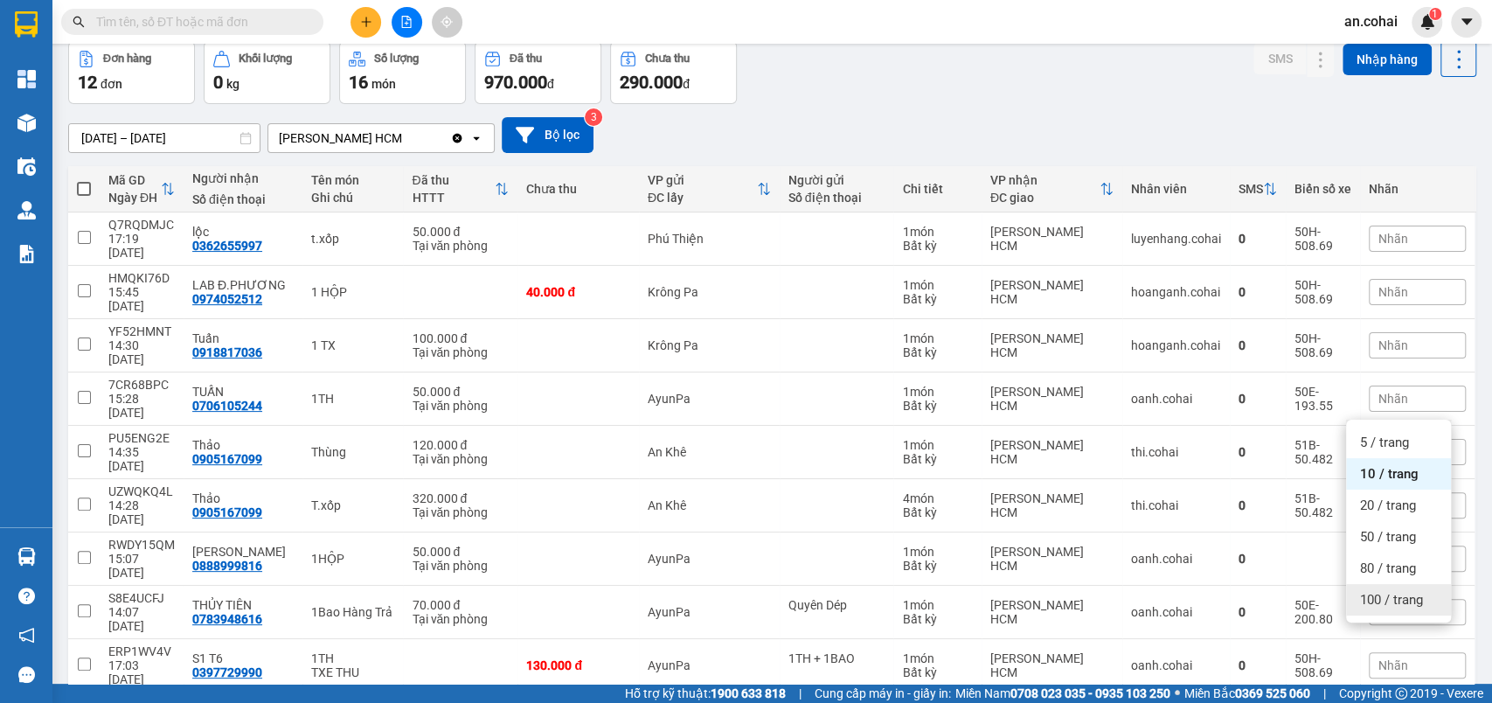
click at [1400, 601] on span "100 / trang" at bounding box center [1391, 599] width 63 height 17
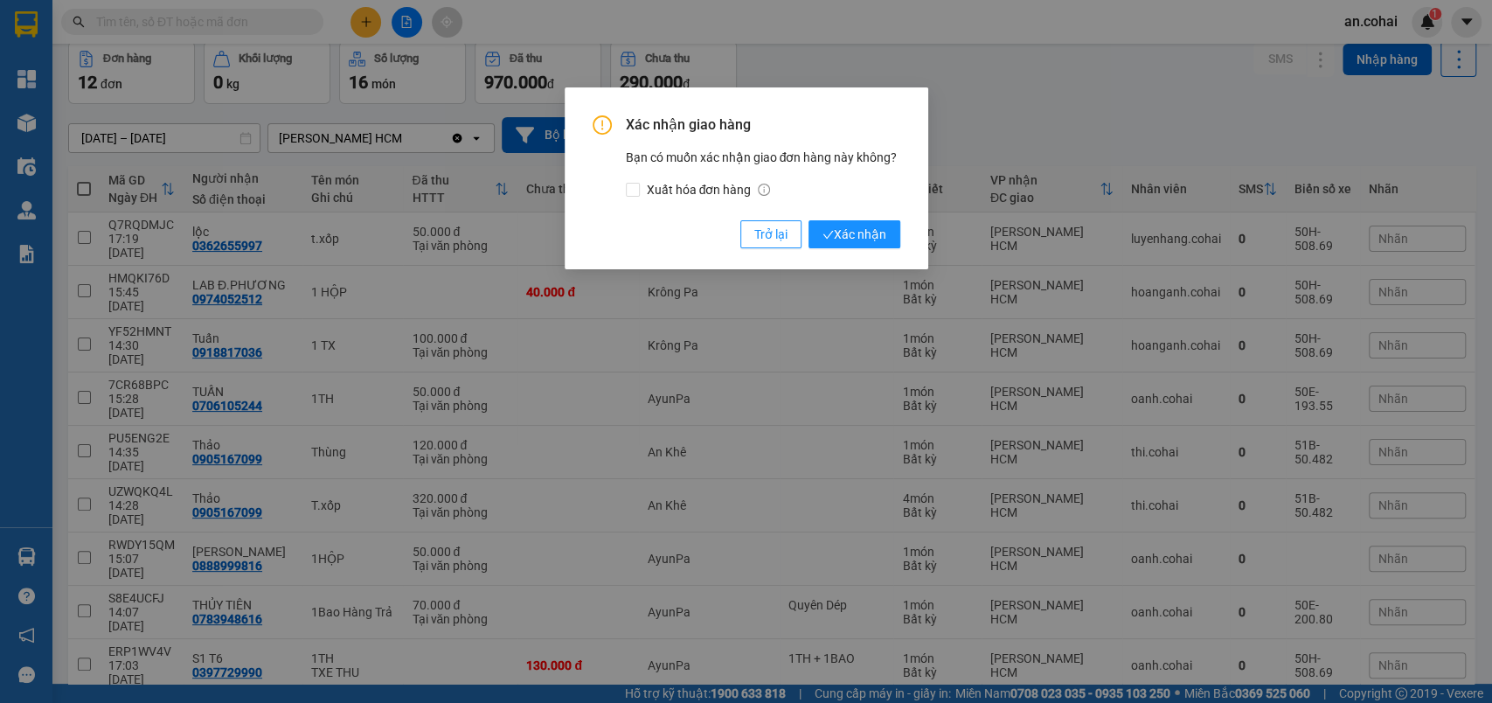
click at [803, 243] on div "Trở lại Xác nhận" at bounding box center [820, 234] width 160 height 28
click at [826, 241] on span "Xác nhận" at bounding box center [855, 234] width 64 height 19
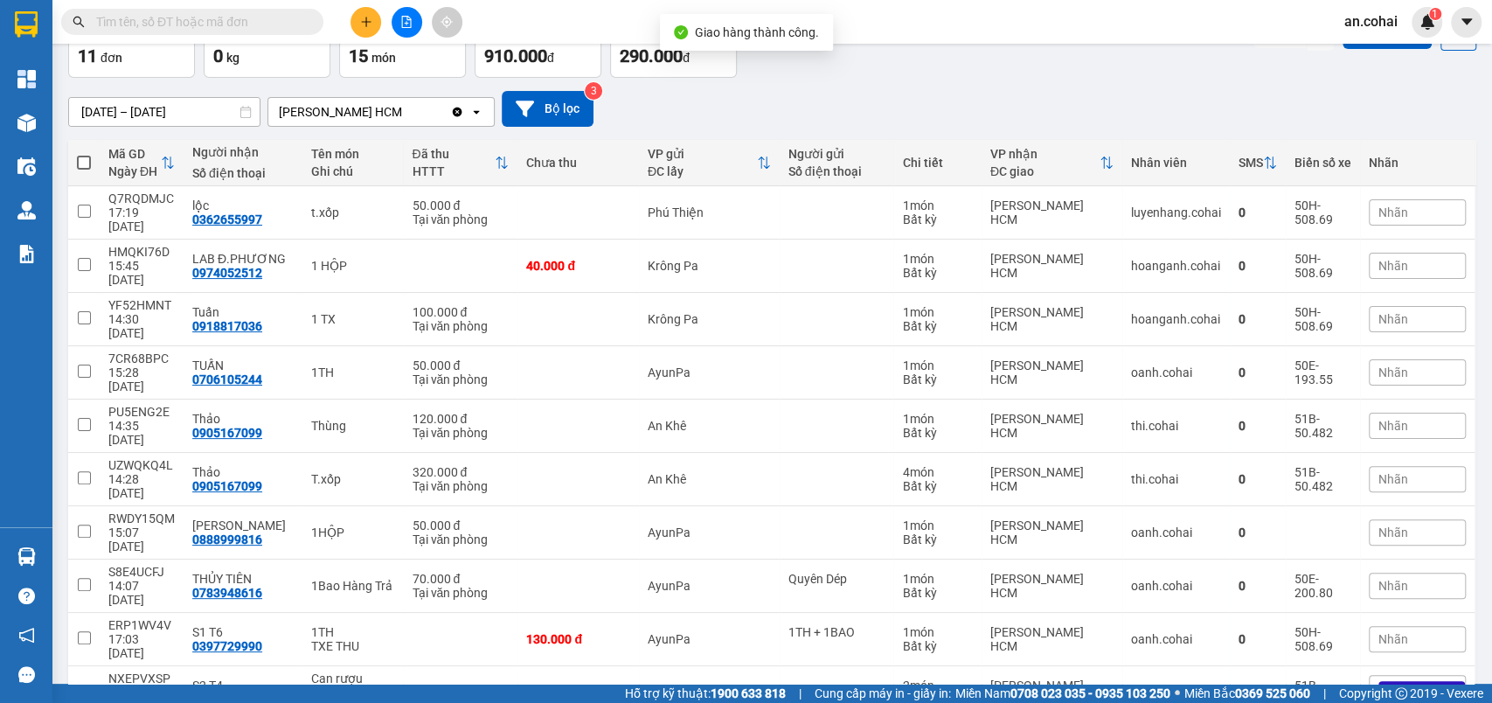
scroll to position [122, 0]
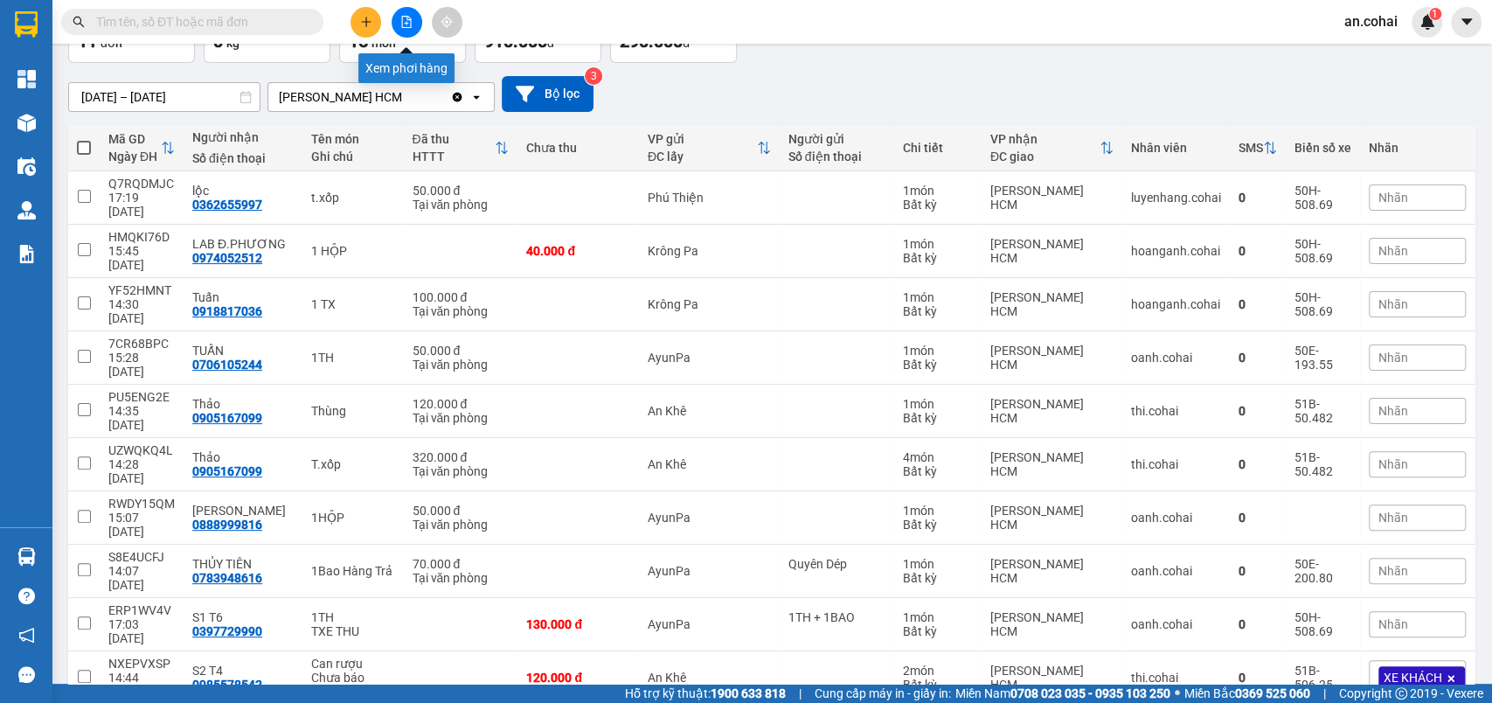
click at [360, 21] on icon "plus" at bounding box center [366, 22] width 12 height 12
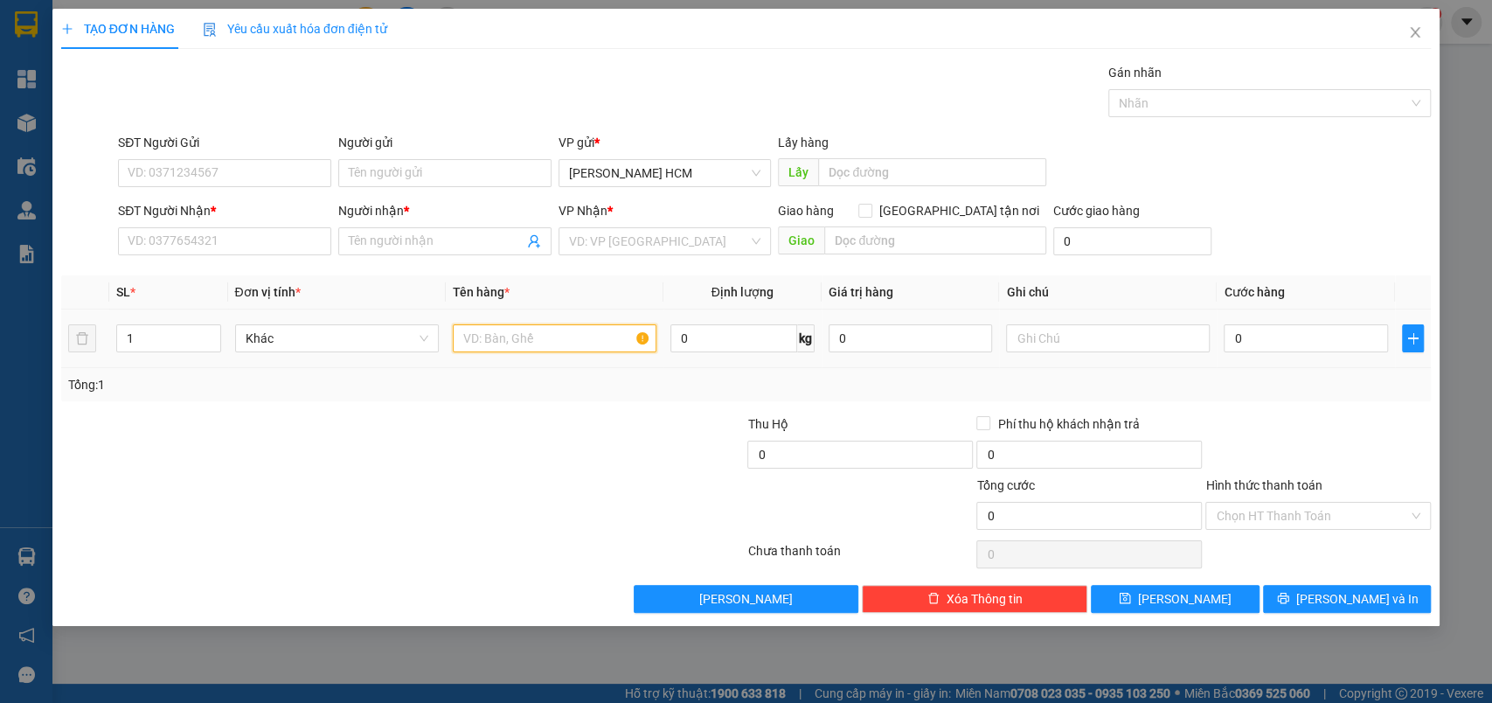
click at [469, 337] on input "text" at bounding box center [555, 338] width 204 height 28
type input "HOP"
click at [279, 224] on div "SĐT Người Nhận *" at bounding box center [224, 214] width 213 height 26
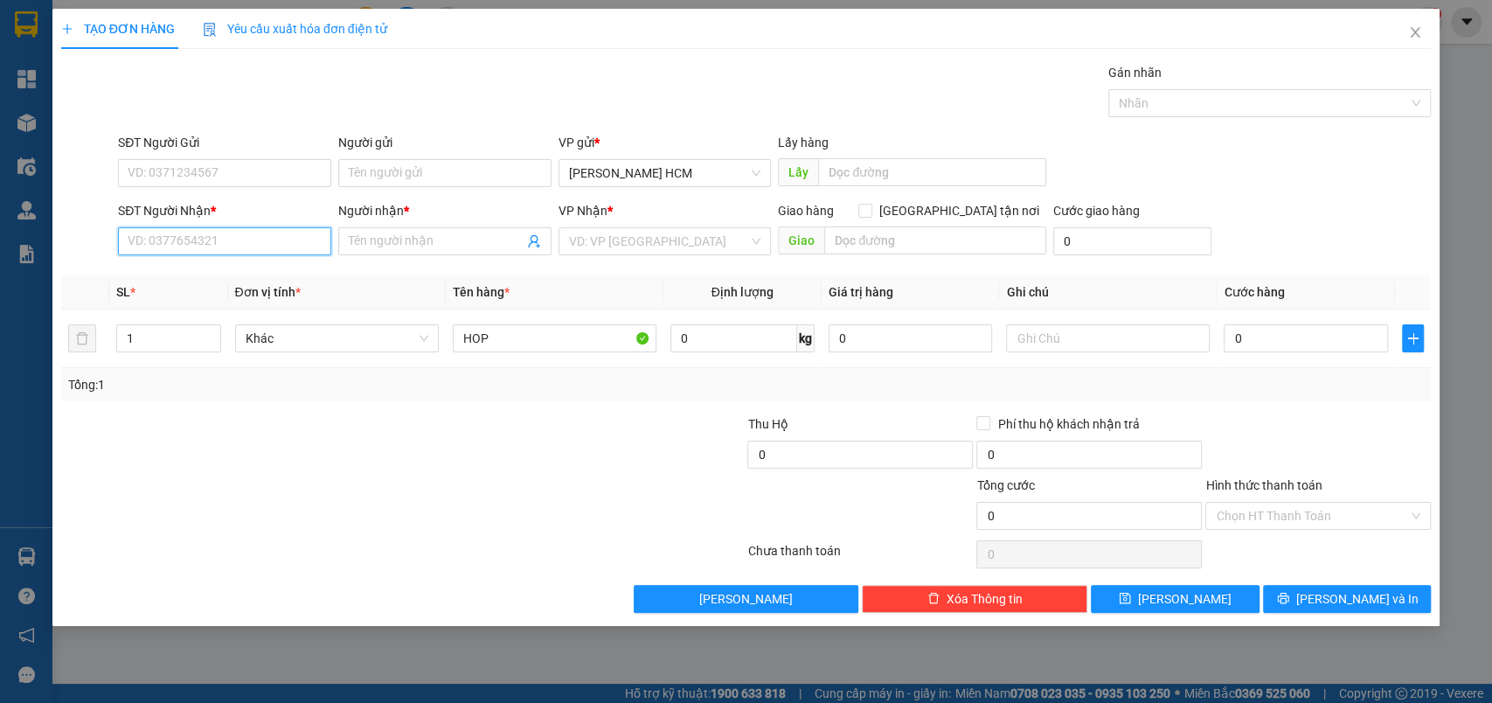
click at [289, 237] on input "SĐT Người Nhận *" at bounding box center [224, 241] width 213 height 28
type input "0978521456"
drag, startPoint x: 295, startPoint y: 283, endPoint x: 893, endPoint y: 320, distance: 599.1
click at [295, 283] on div "0978521456 - [PERSON_NAME]" at bounding box center [225, 276] width 192 height 19
type input "[PERSON_NAME]"
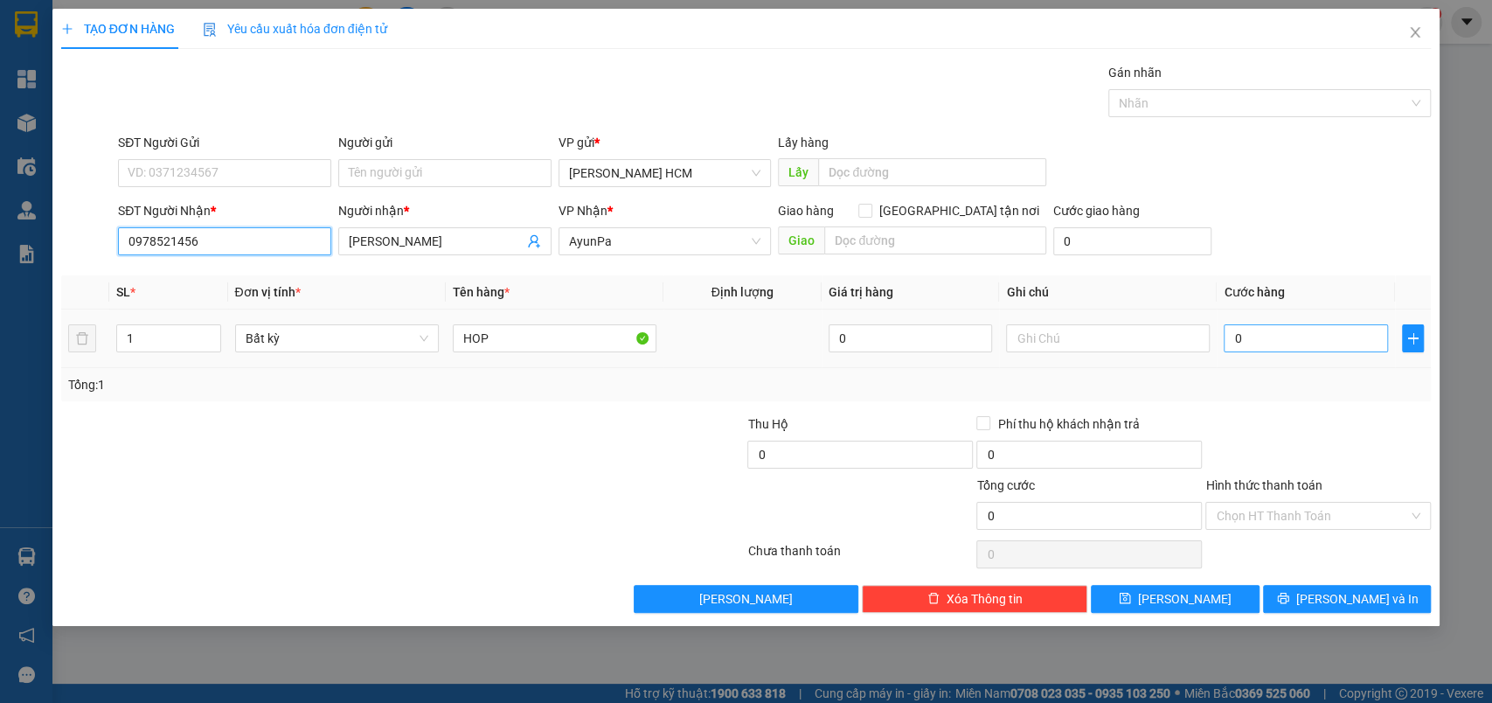
type input "0978521456"
click at [1350, 332] on input "0" at bounding box center [1306, 338] width 164 height 28
click at [1334, 391] on div "Tổng: 1" at bounding box center [746, 384] width 1357 height 19
click at [1317, 355] on td "0" at bounding box center [1306, 338] width 178 height 59
click at [1303, 336] on input "0" at bounding box center [1306, 338] width 164 height 28
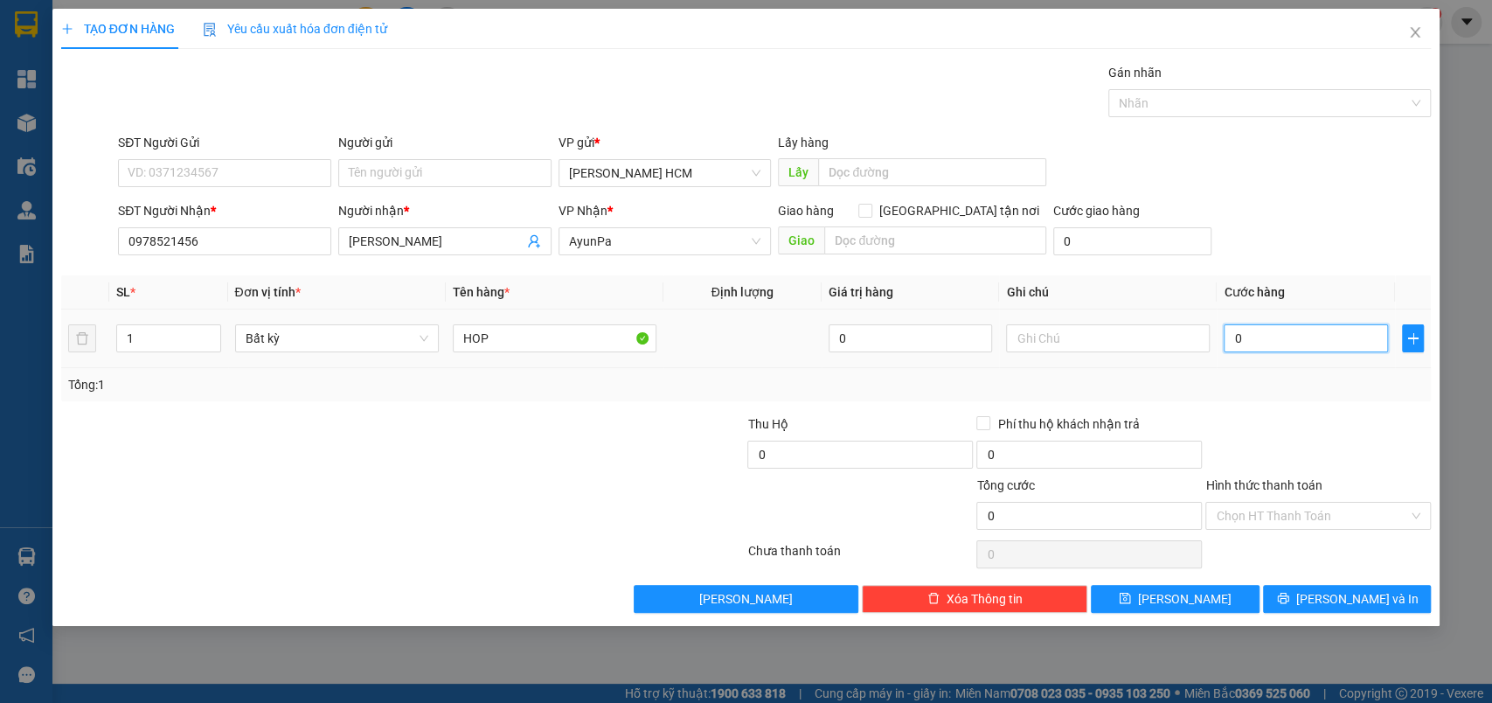
type input "004"
type input "4"
type input "0.040"
type input "40"
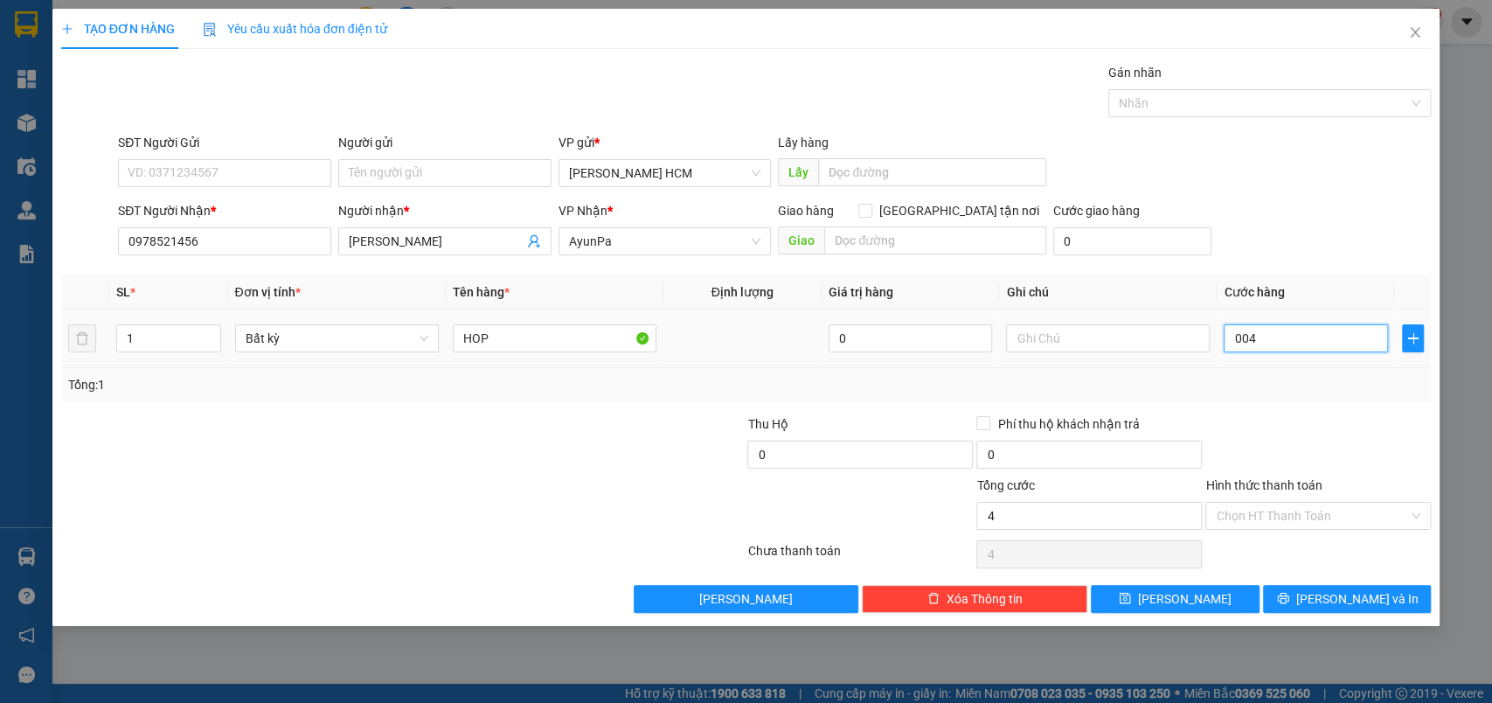
type input "40"
type input "40.000"
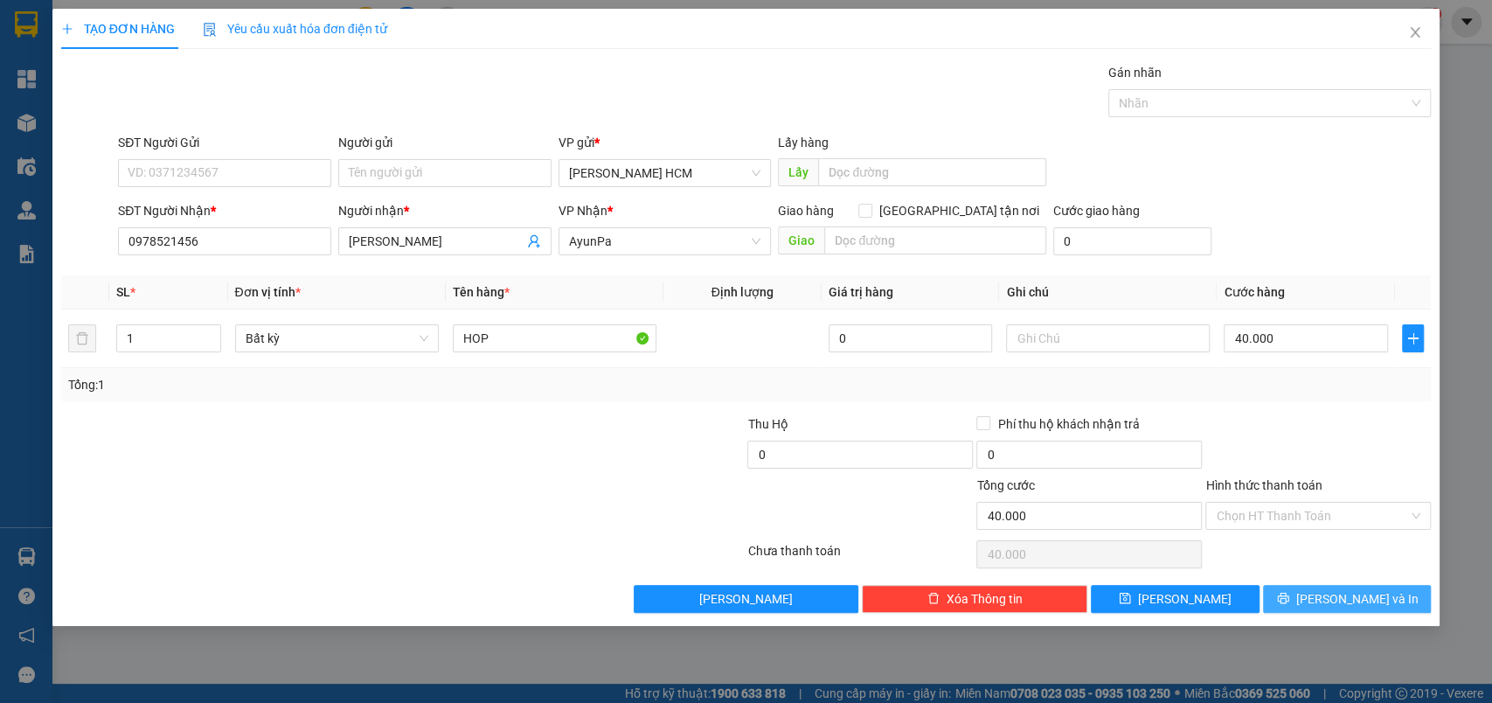
click at [1310, 597] on button "[PERSON_NAME] và In" at bounding box center [1347, 599] width 168 height 28
